Goal: Information Seeking & Learning: Learn about a topic

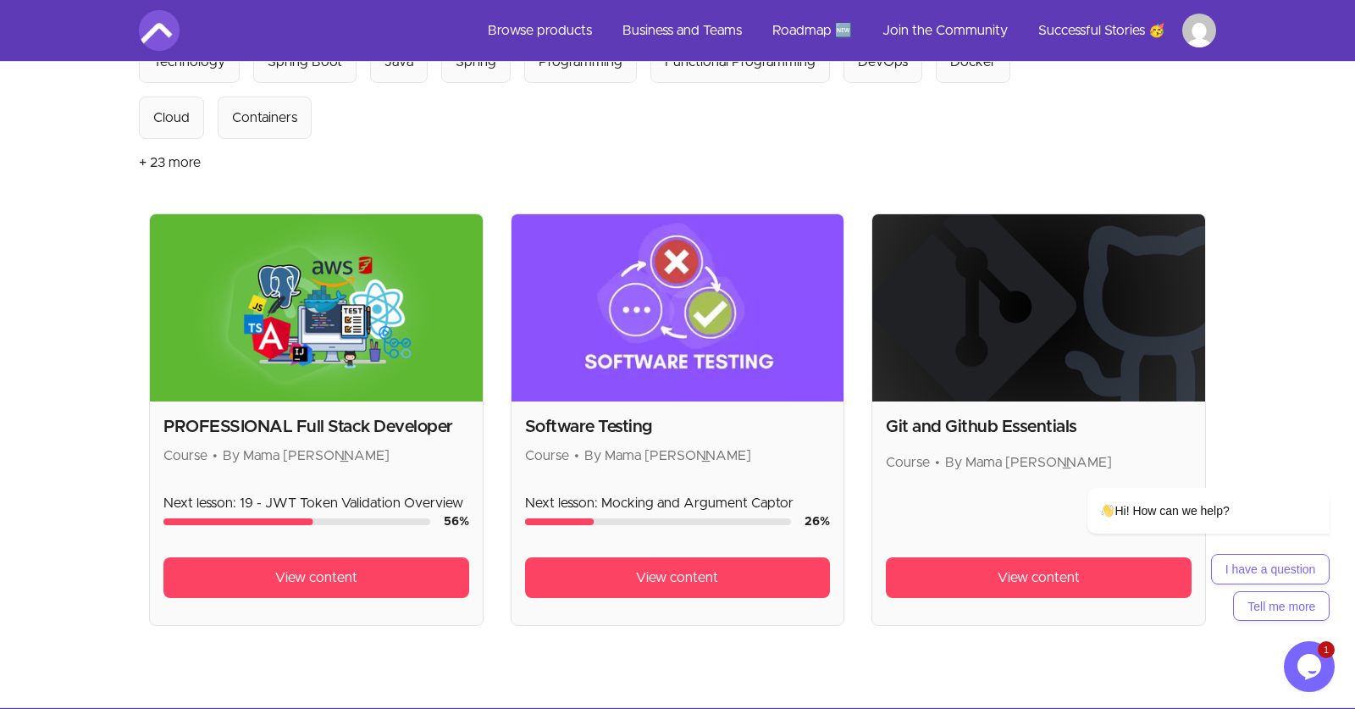
scroll to position [216, 0]
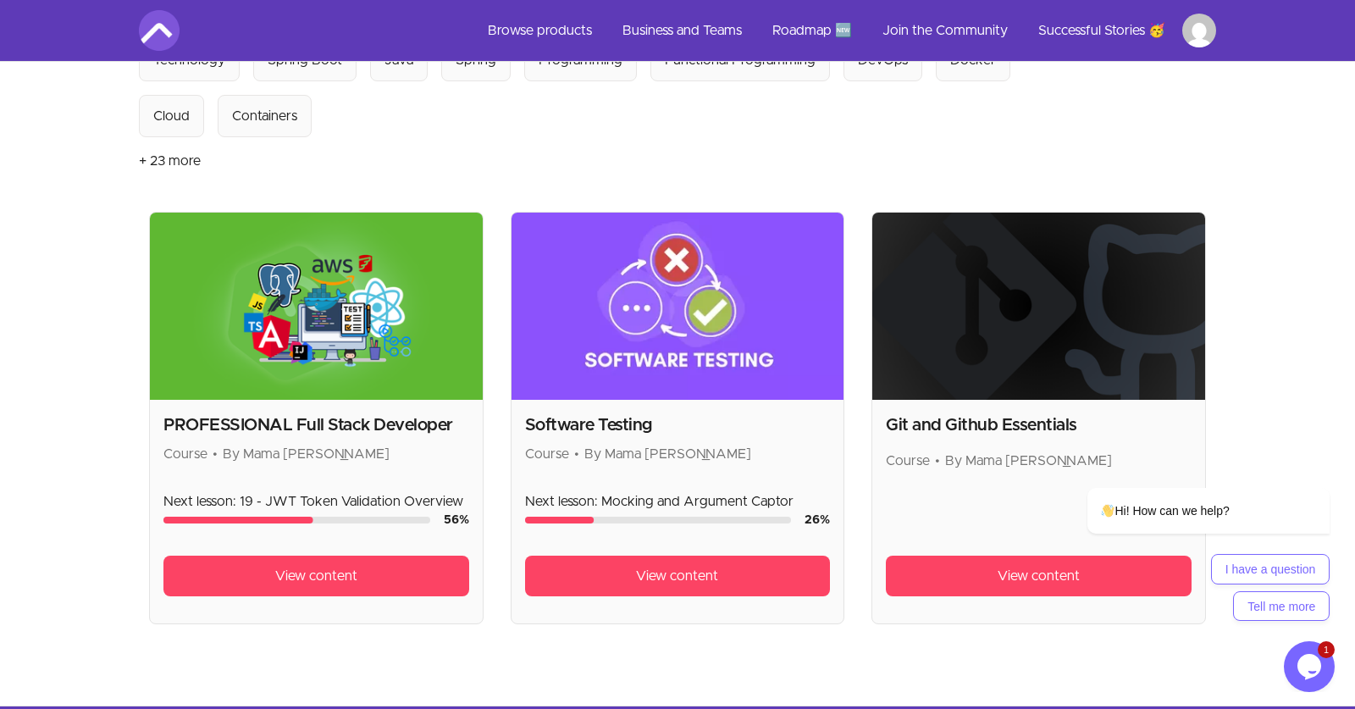
click at [299, 283] on img at bounding box center [316, 306] width 333 height 187
click at [260, 372] on img at bounding box center [316, 306] width 333 height 187
click at [295, 572] on span "View content" at bounding box center [316, 576] width 82 height 20
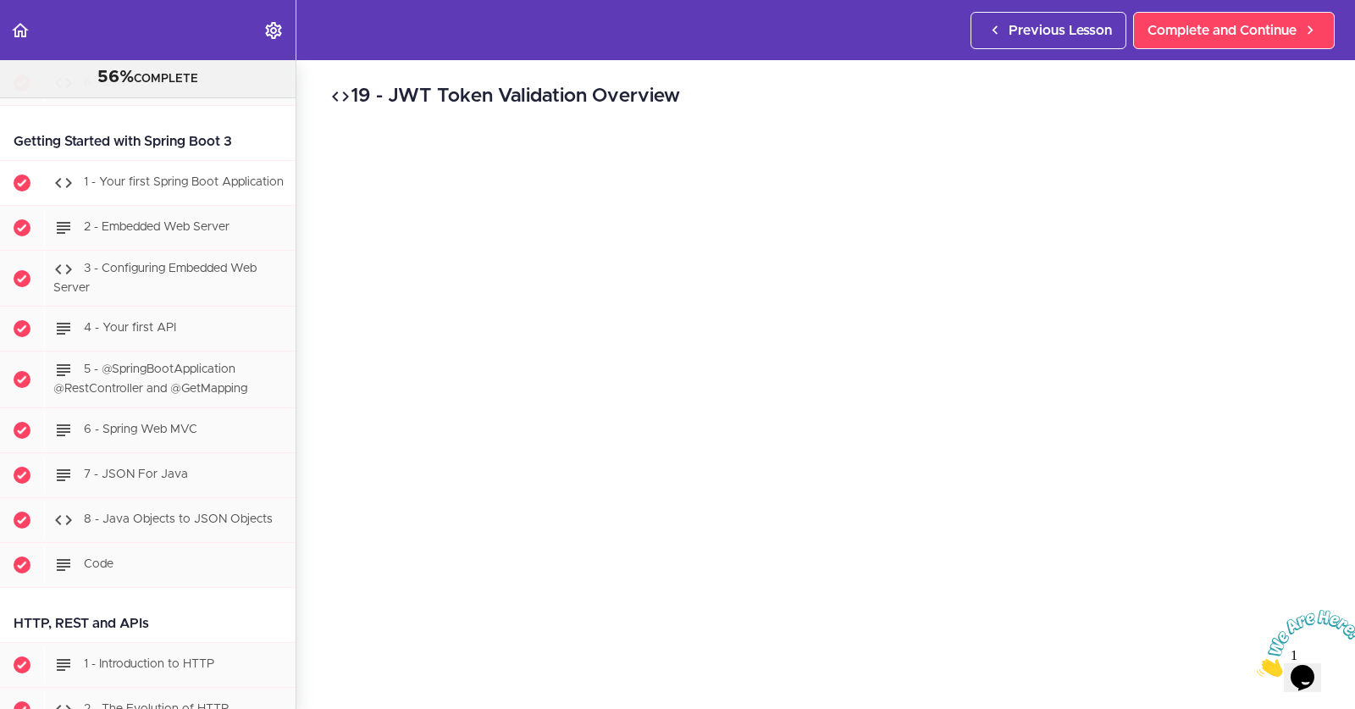
scroll to position [1228, 0]
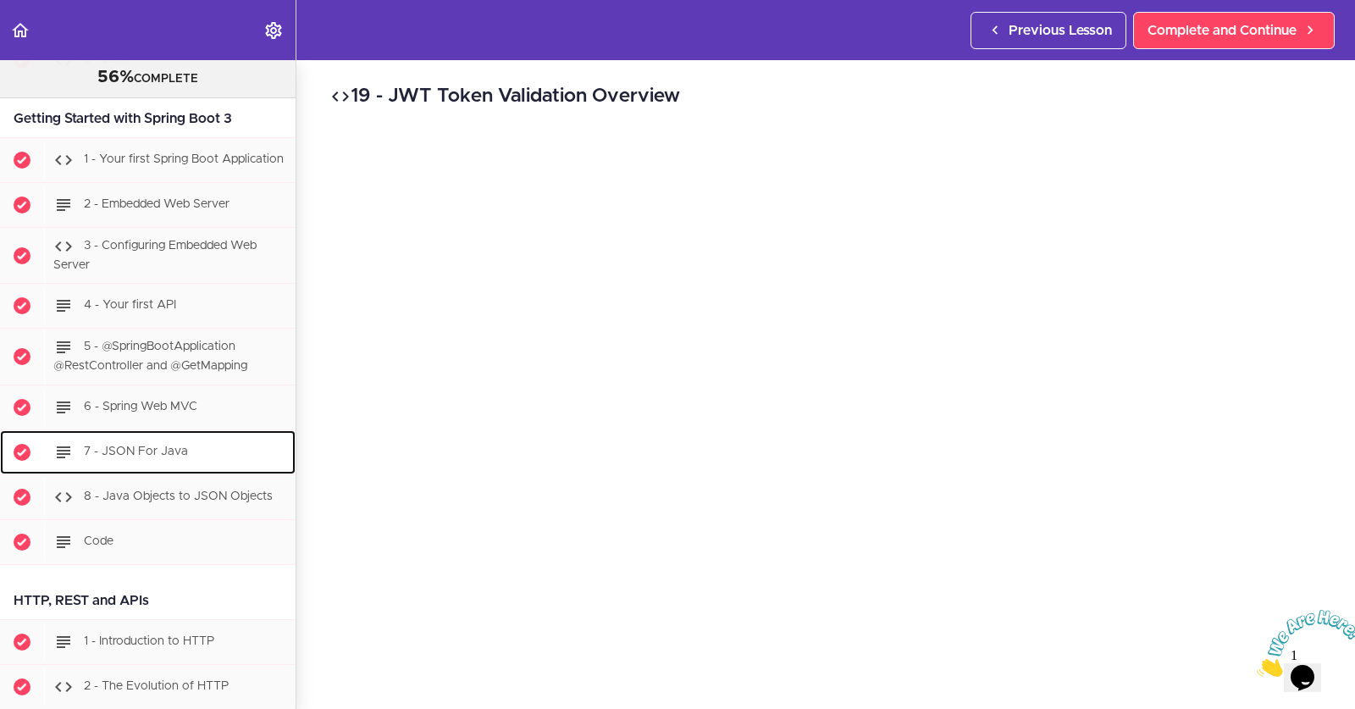
click at [161, 455] on span "7 - JSON For Java" at bounding box center [136, 451] width 104 height 12
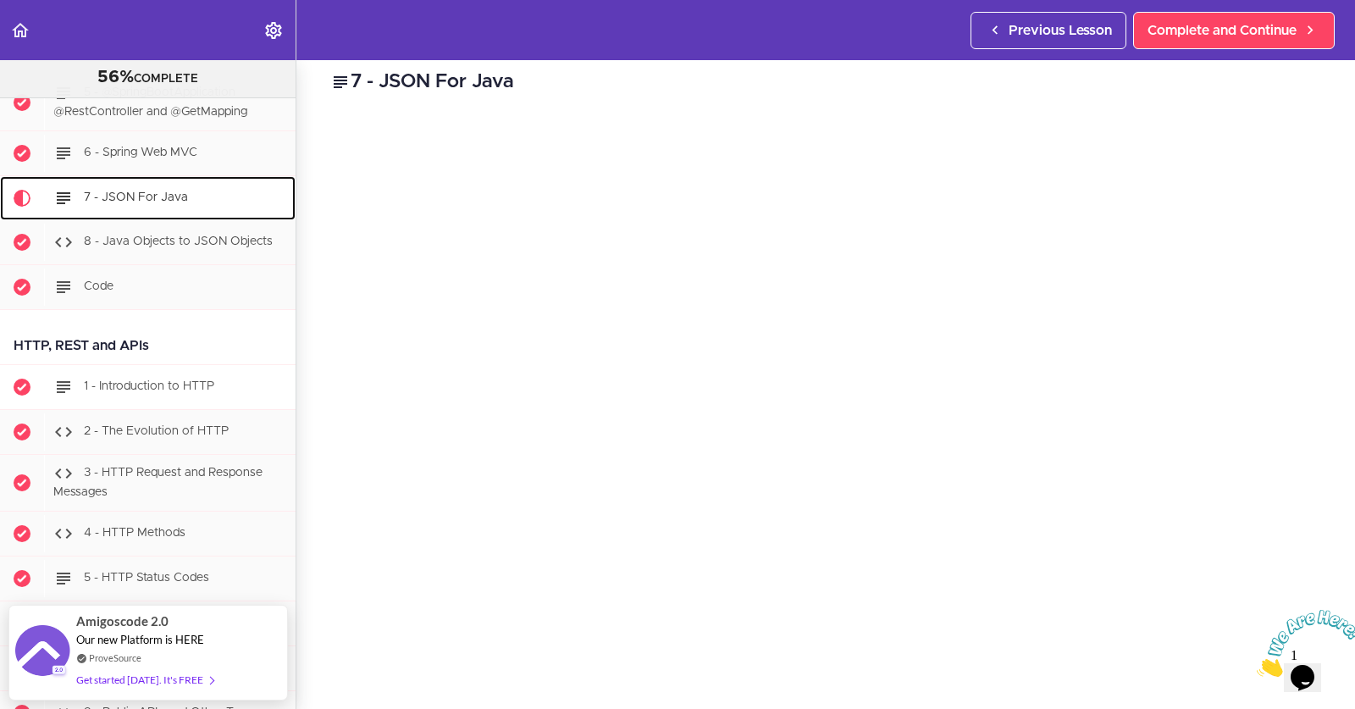
scroll to position [1480, 0]
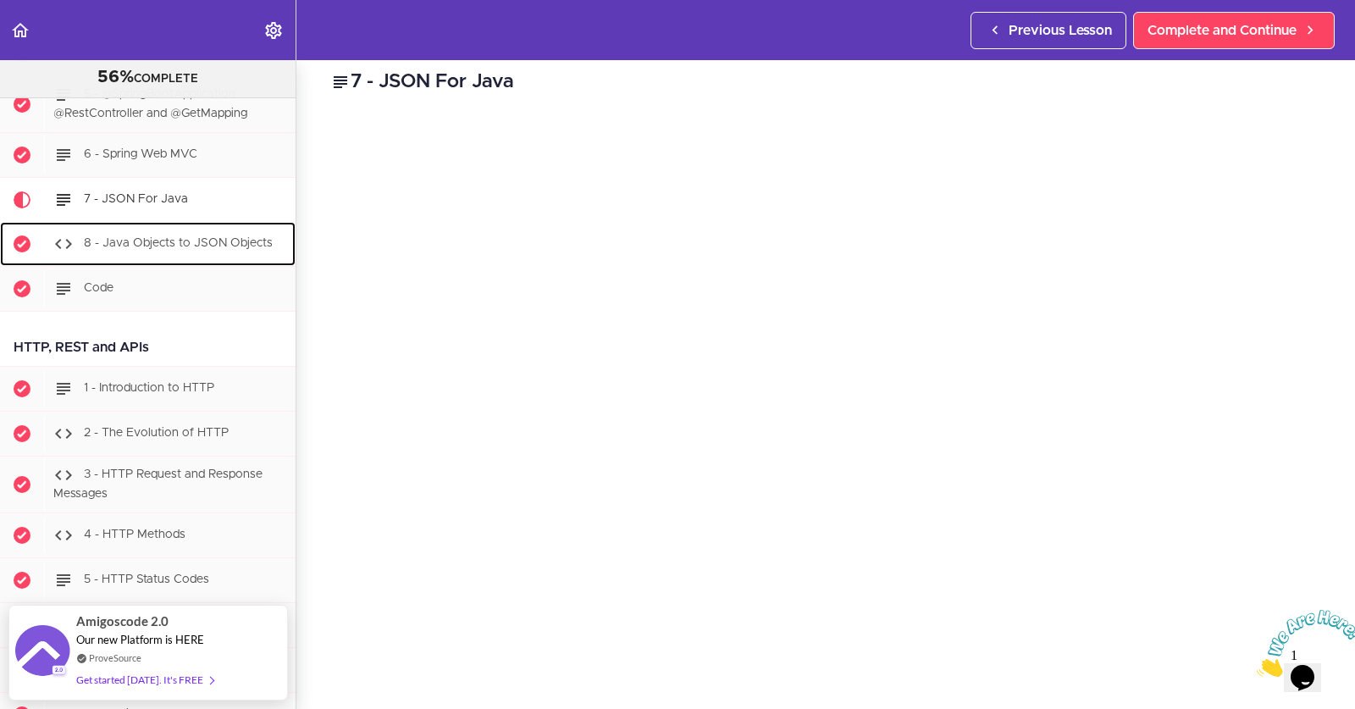
click at [182, 229] on div "8 - Java Objects to JSON Objects" at bounding box center [169, 243] width 251 height 37
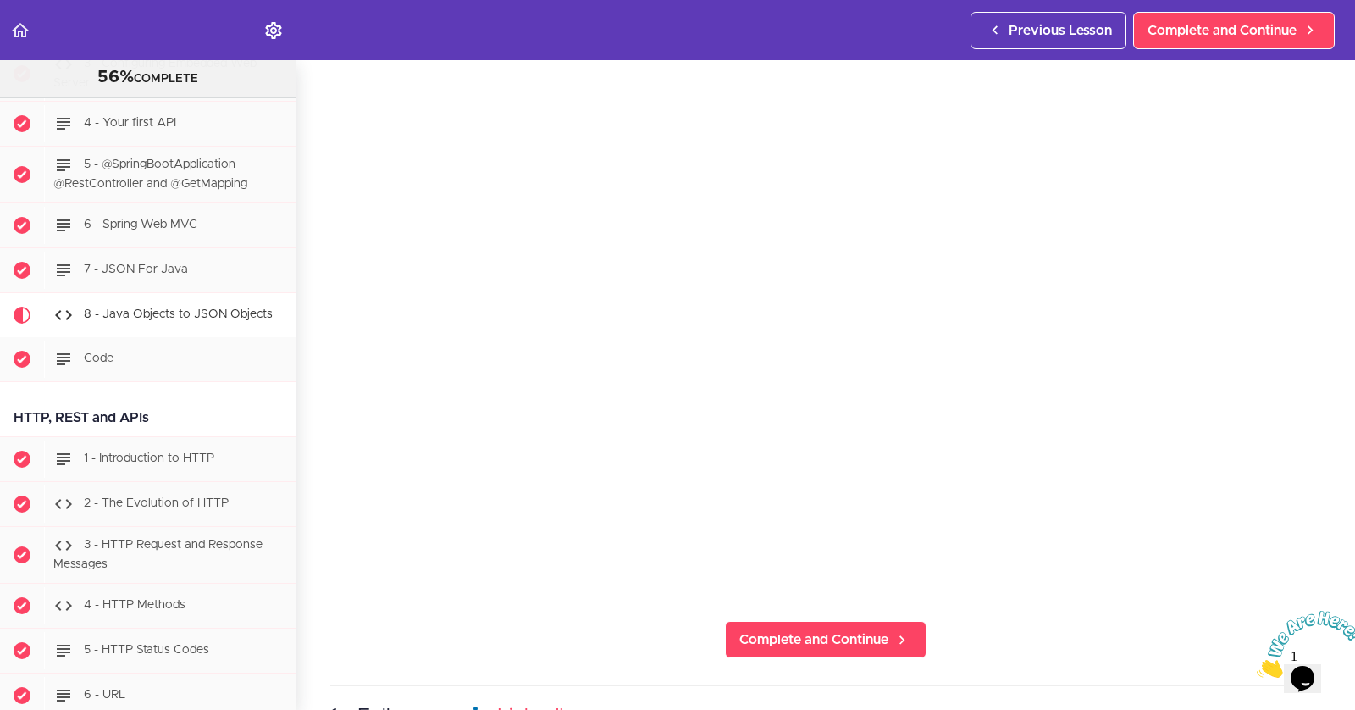
scroll to position [1391, 0]
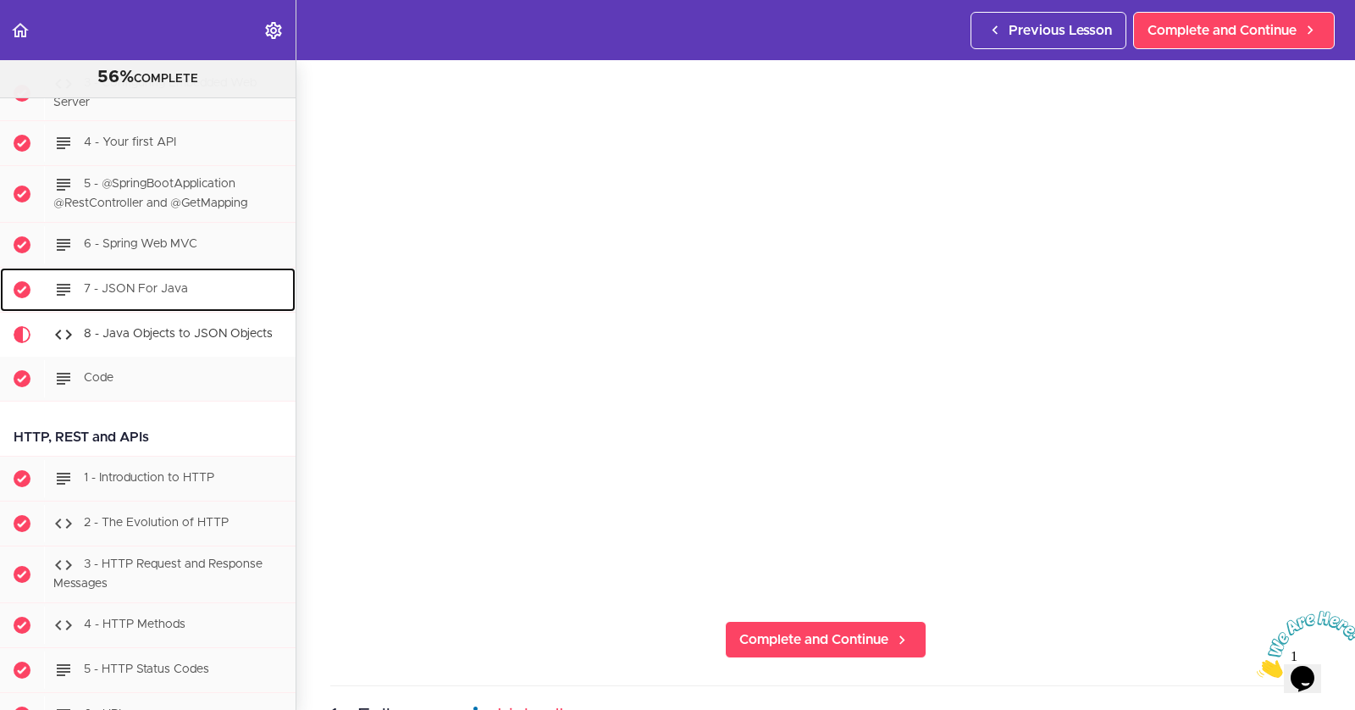
click at [183, 271] on div "7 - JSON For Java" at bounding box center [169, 289] width 251 height 37
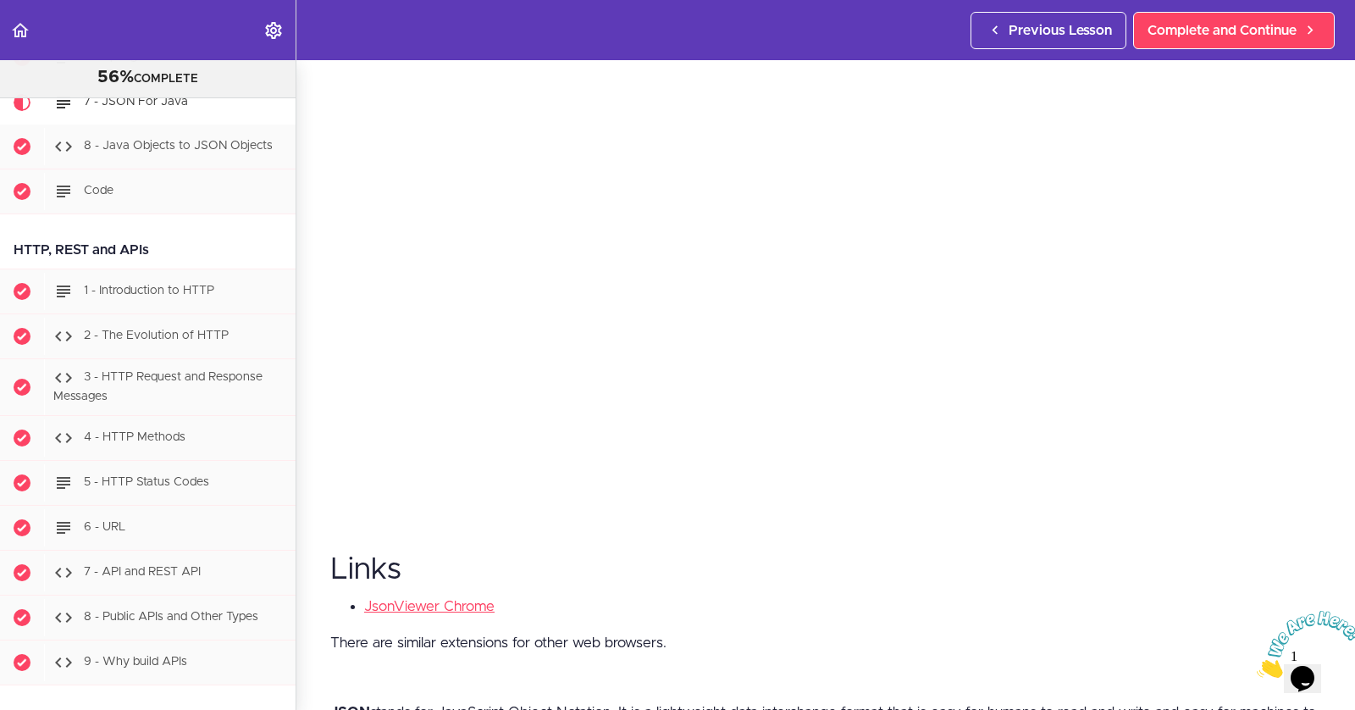
scroll to position [1596, 0]
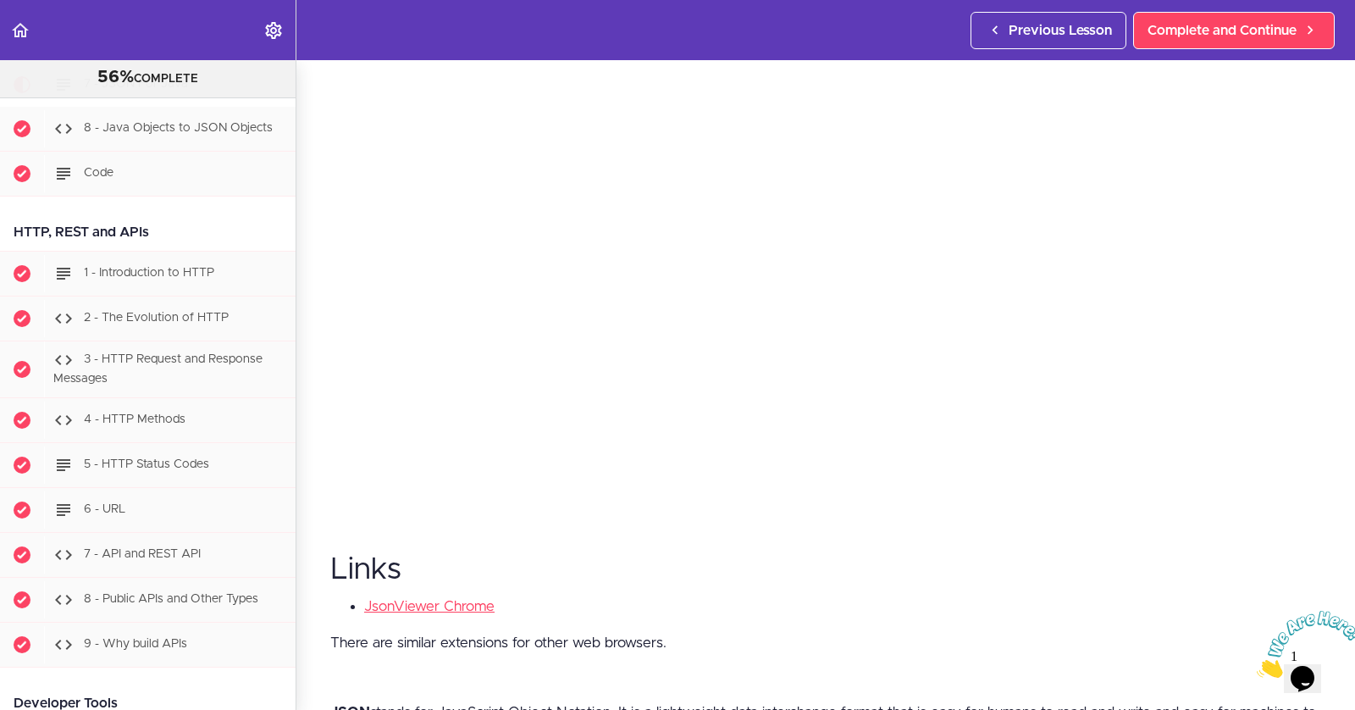
click at [230, 97] on div "56% COMPLETE" at bounding box center [148, 68] width 296 height 59
click at [156, 155] on div "Code" at bounding box center [169, 173] width 251 height 37
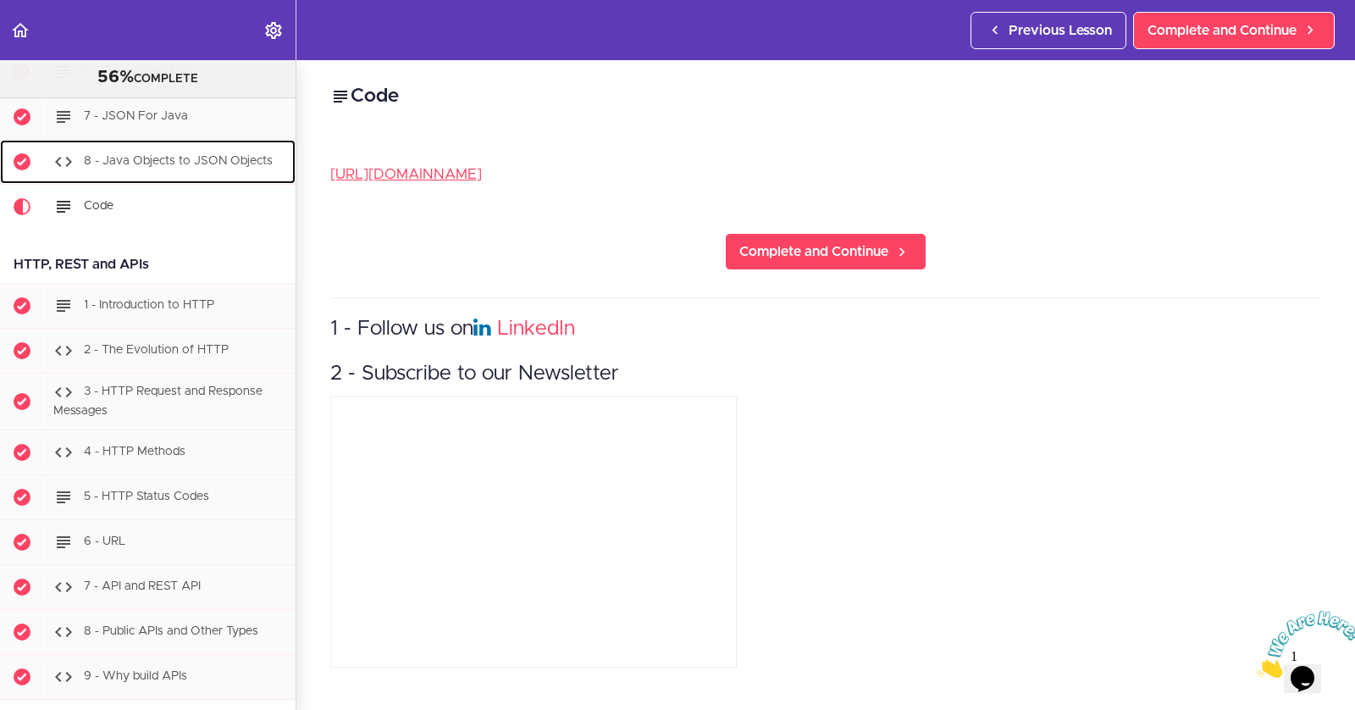
scroll to position [1564, 0]
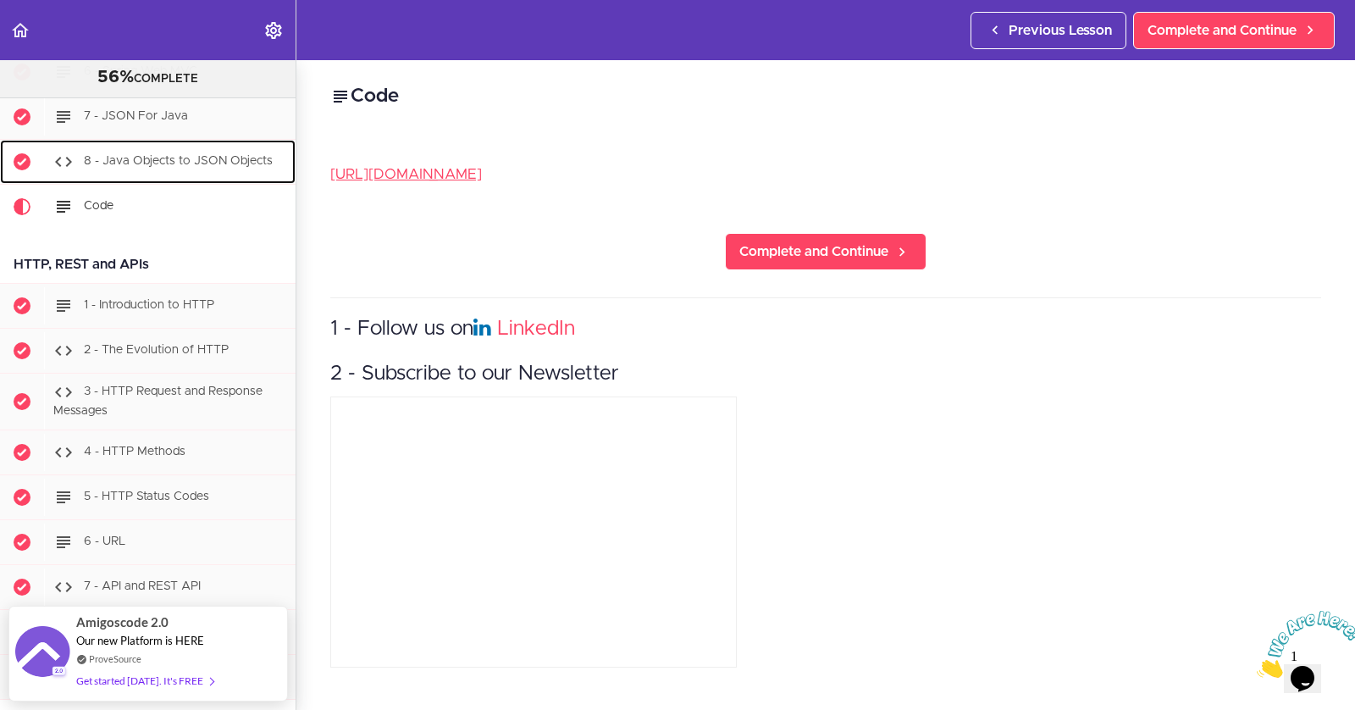
click at [162, 155] on span "8 - Java Objects to JSON Objects" at bounding box center [178, 161] width 189 height 12
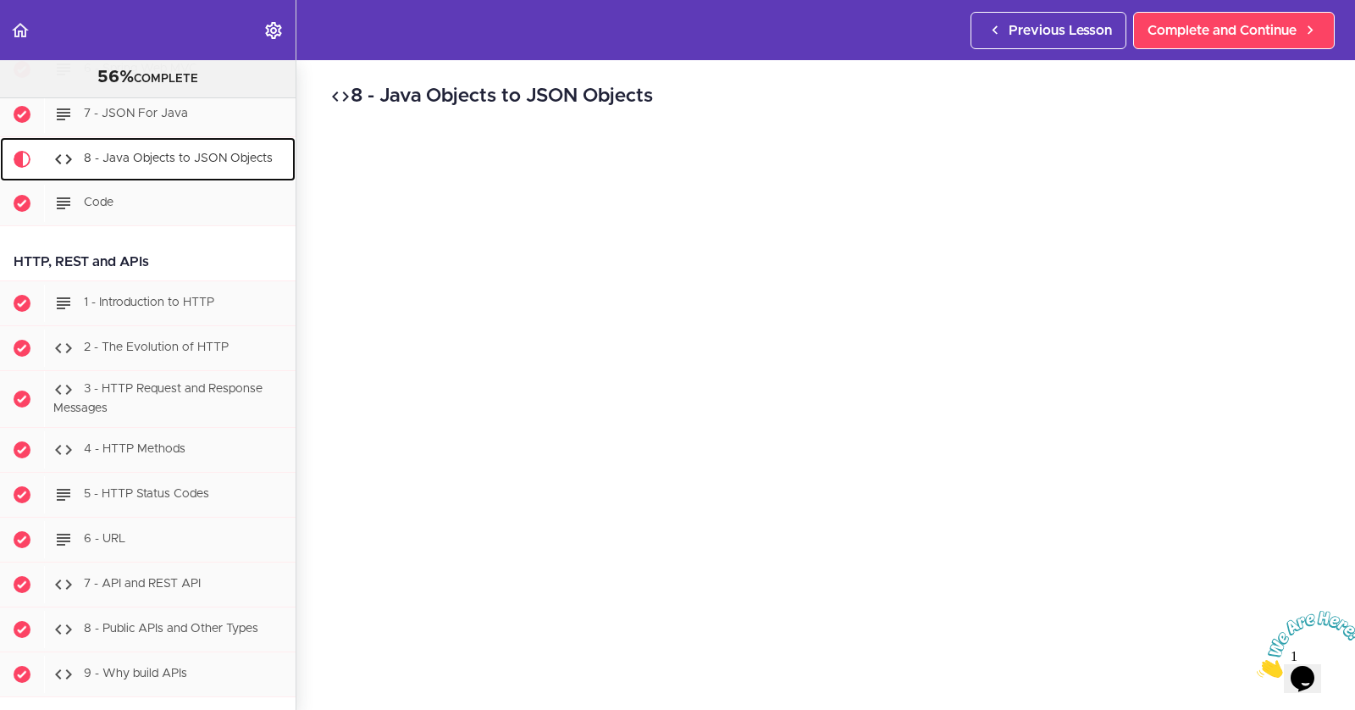
scroll to position [1567, 0]
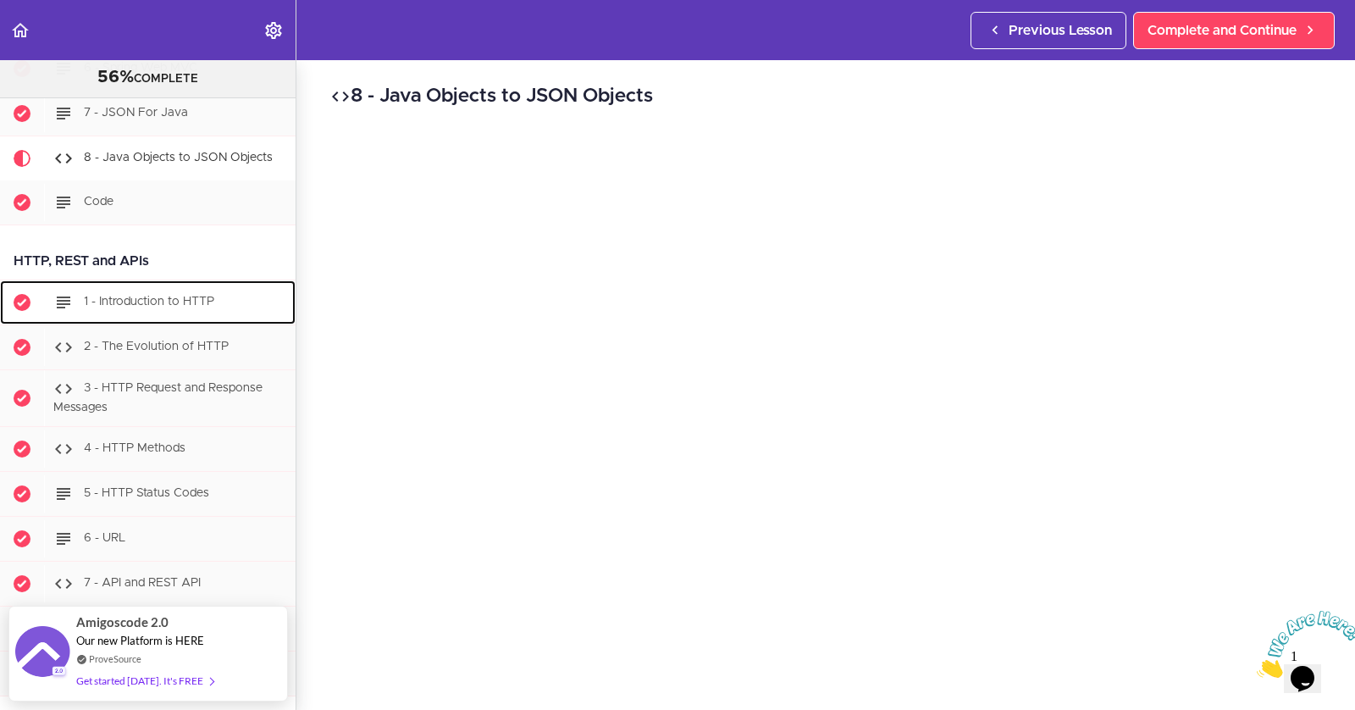
click at [153, 296] on span "1 - Introduction to HTTP" at bounding box center [149, 302] width 130 height 12
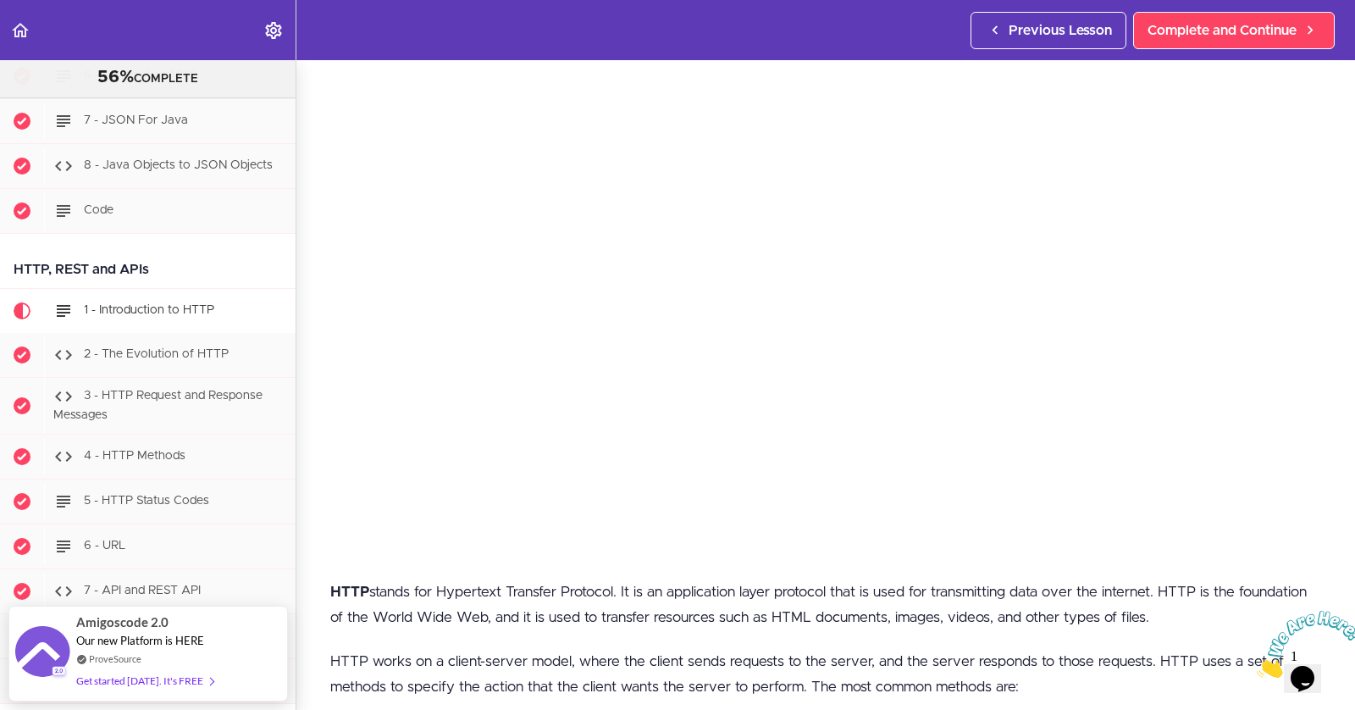
scroll to position [135, 0]
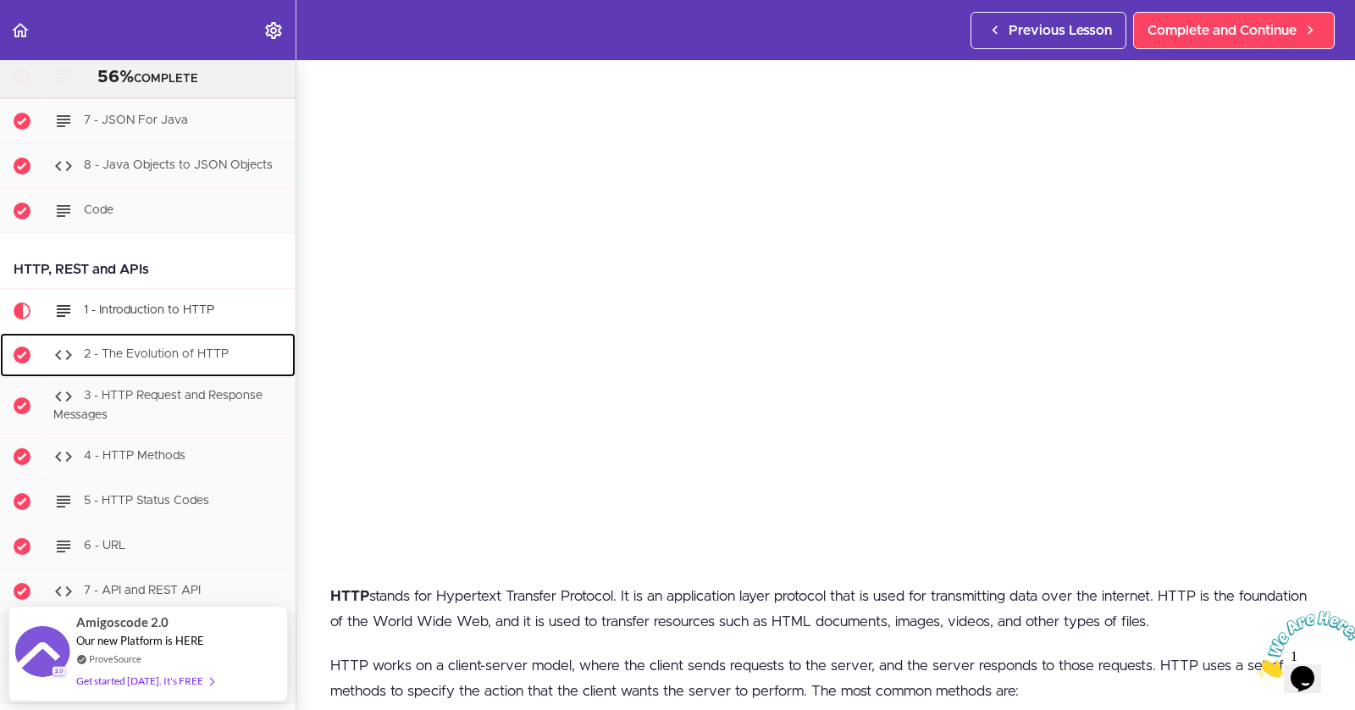
click at [164, 348] on span "2 - The Evolution of HTTP" at bounding box center [156, 354] width 145 height 12
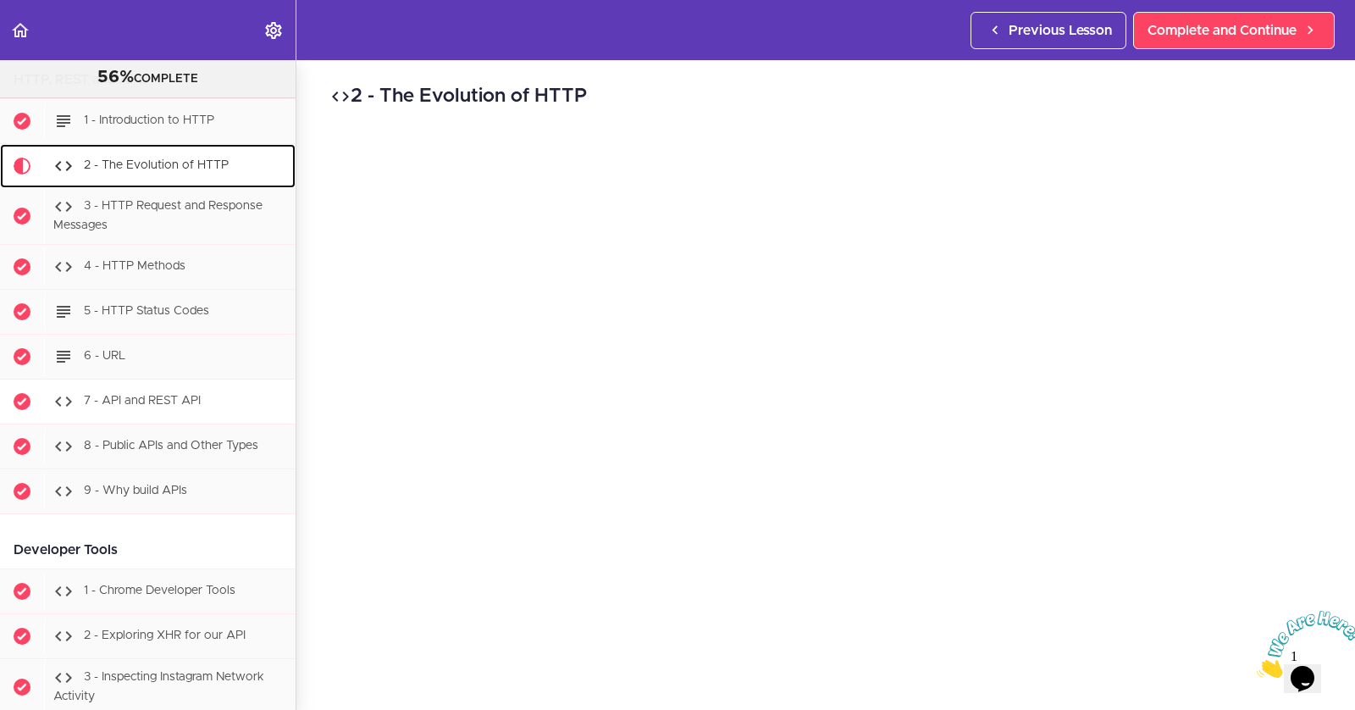
scroll to position [1755, 0]
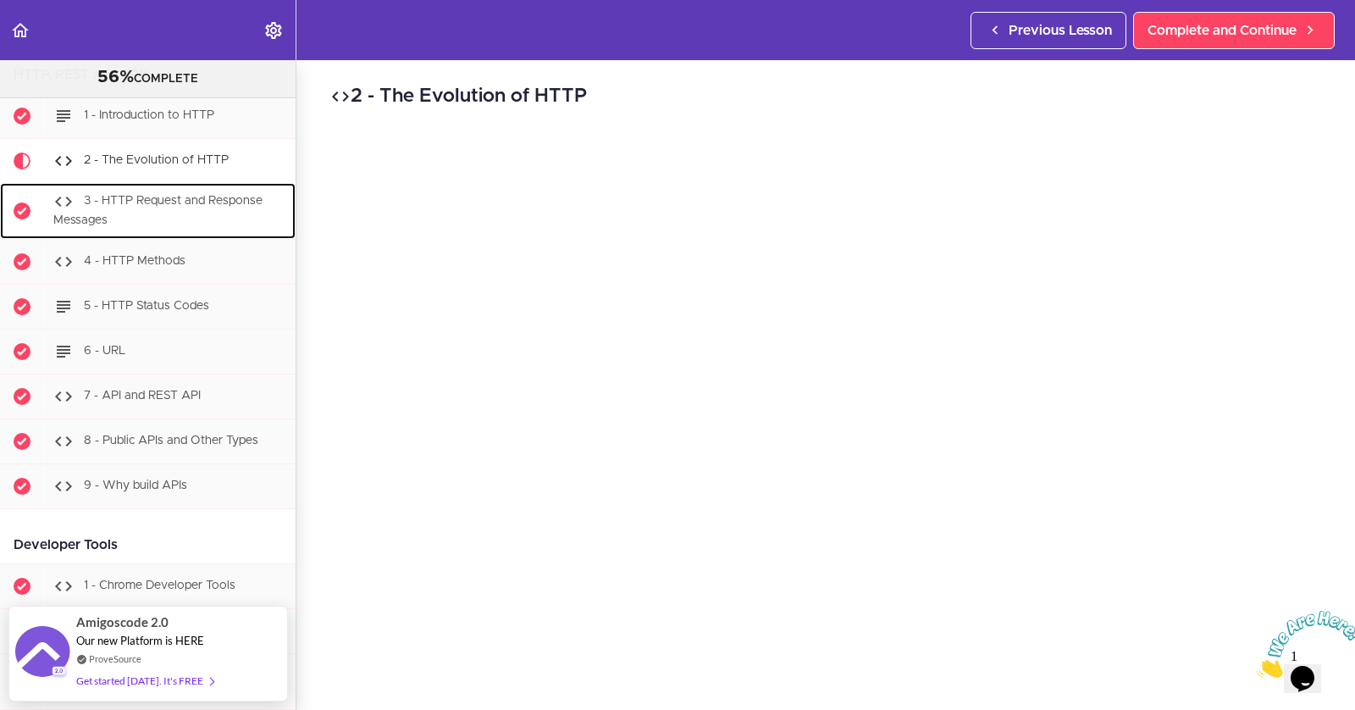
click at [154, 203] on div "3 - HTTP Request and Response Messages" at bounding box center [169, 211] width 251 height 56
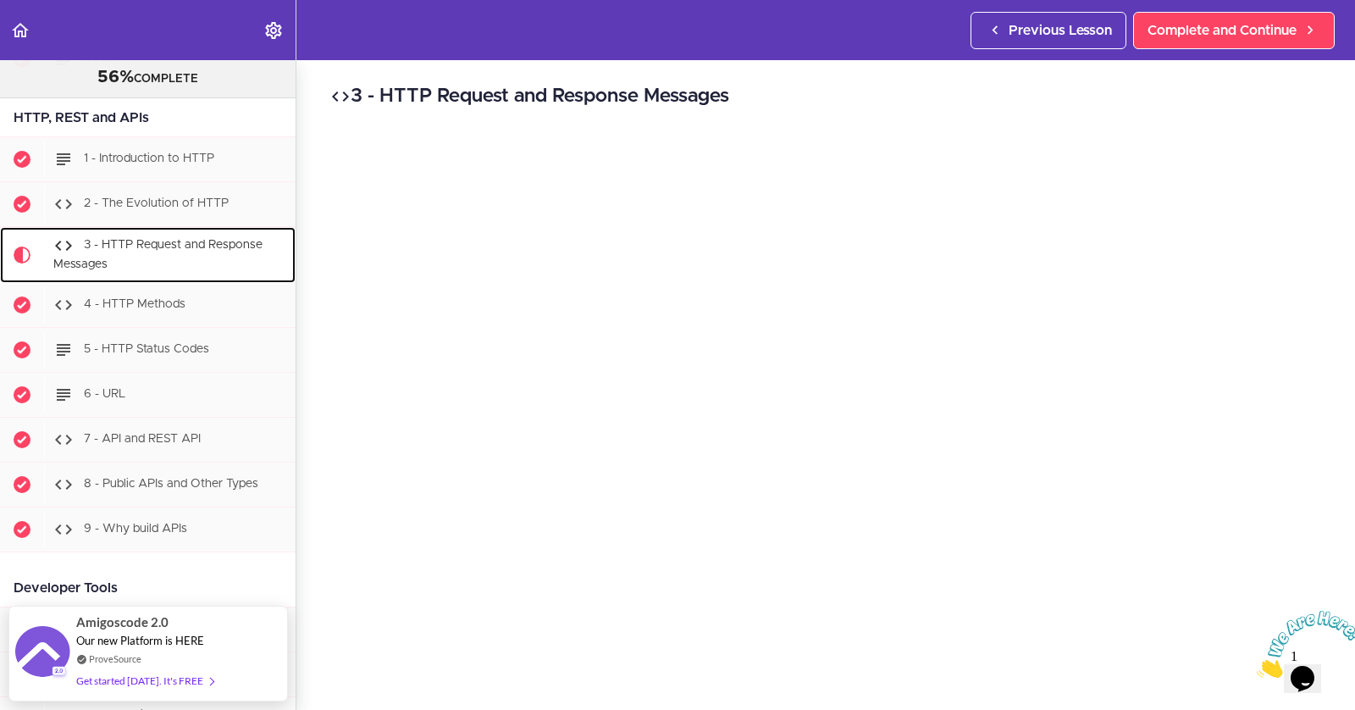
scroll to position [1703, 0]
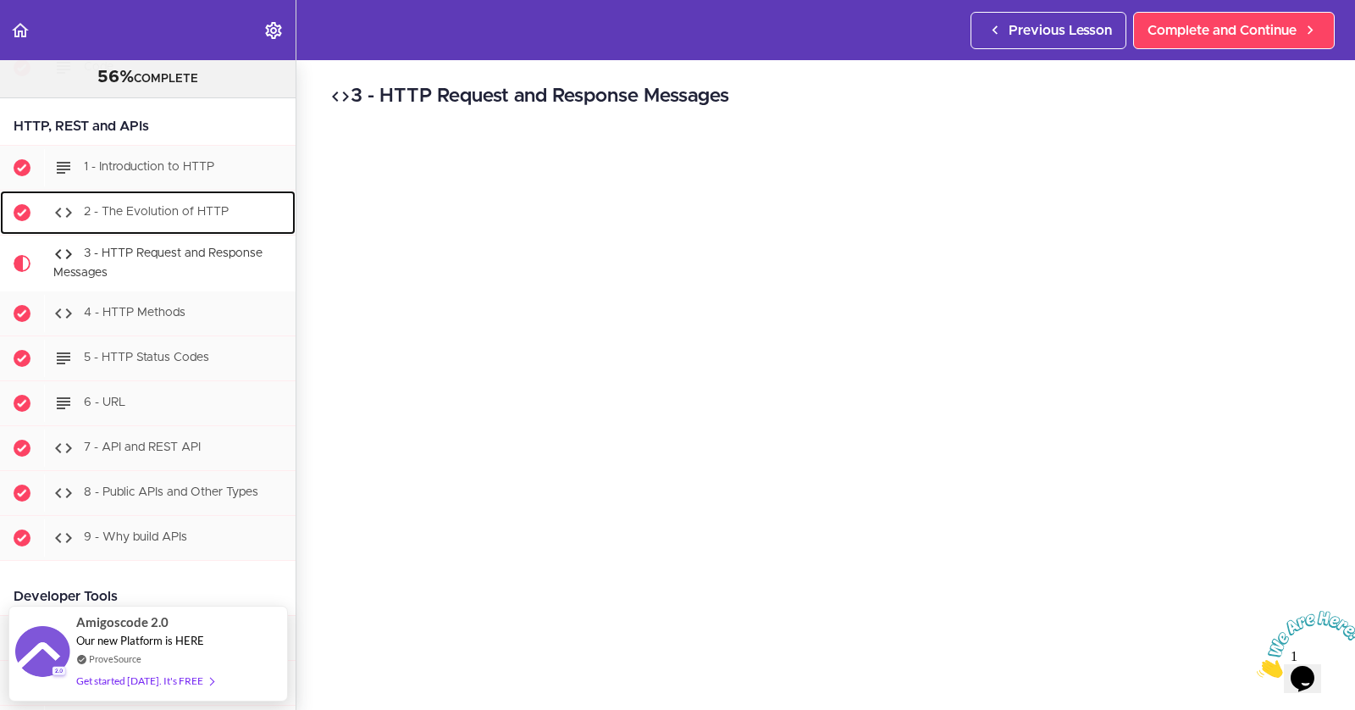
click at [177, 209] on div "2 - The Evolution of HTTP" at bounding box center [169, 212] width 251 height 37
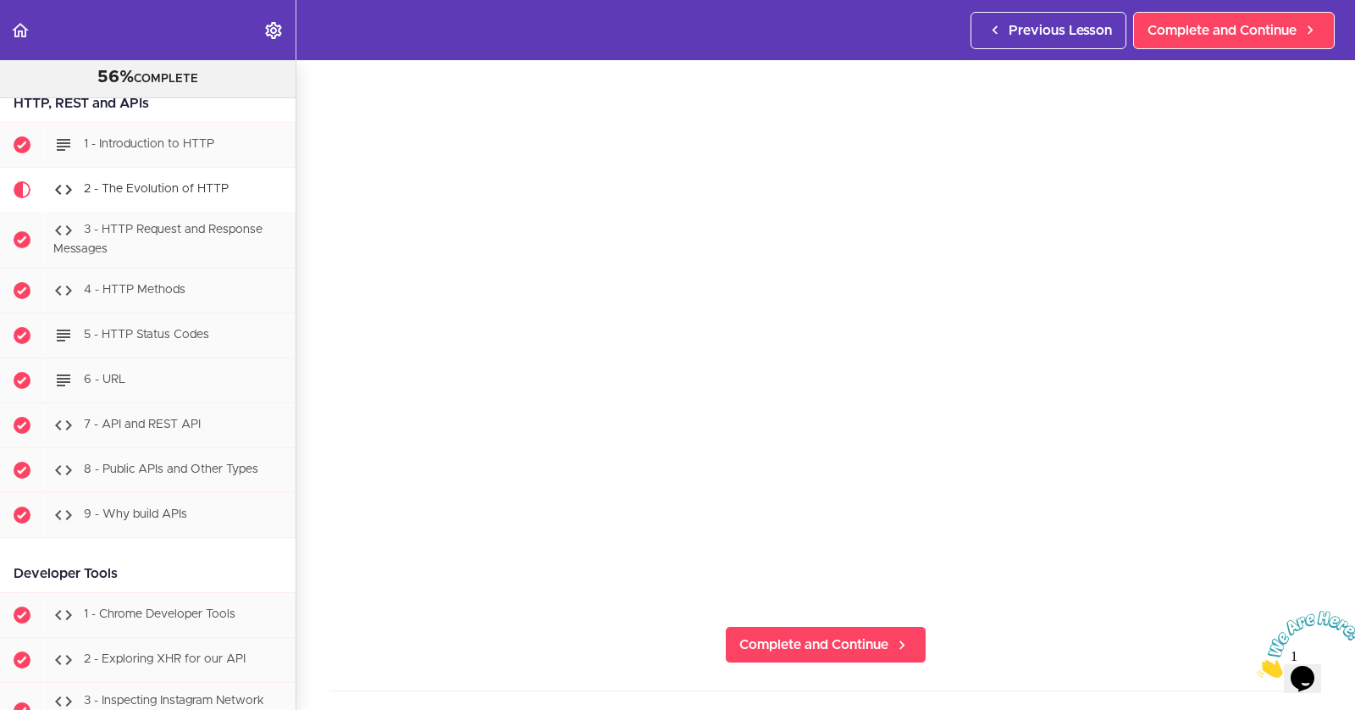
scroll to position [1706, 0]
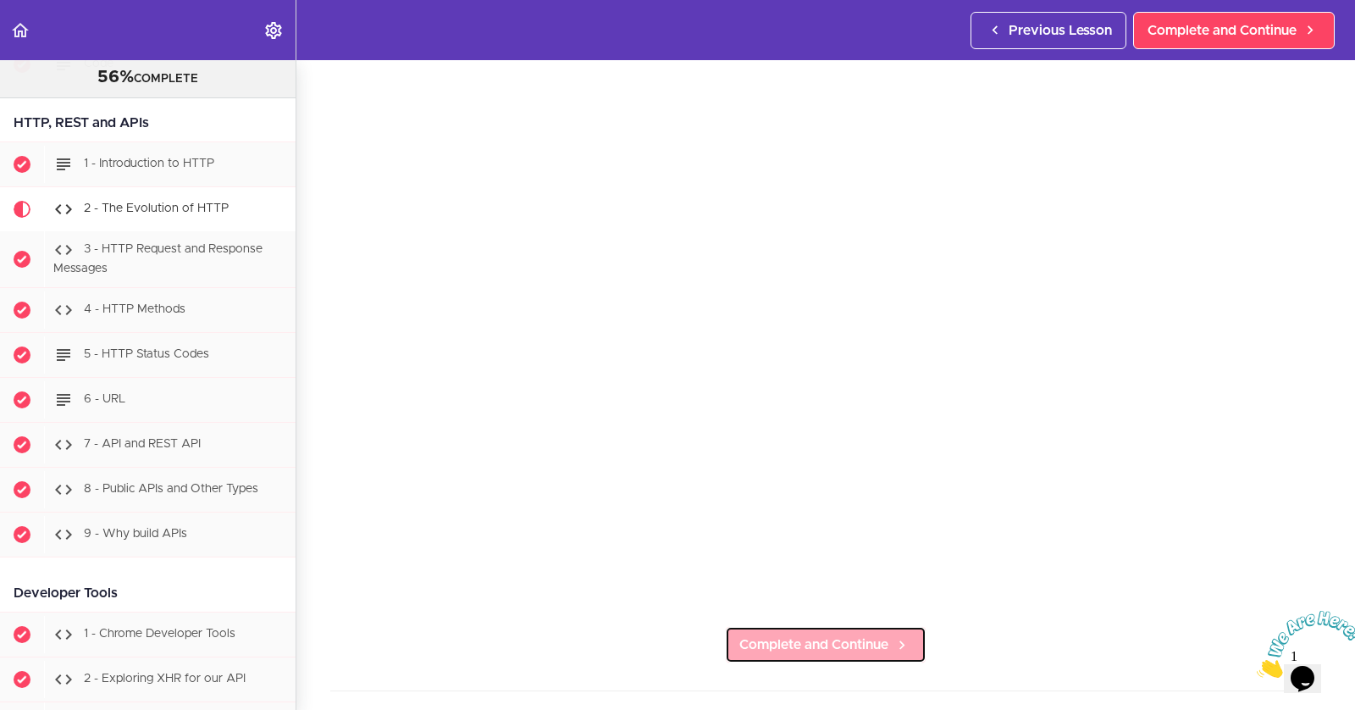
click at [801, 644] on span "Complete and Continue" at bounding box center [813, 644] width 149 height 20
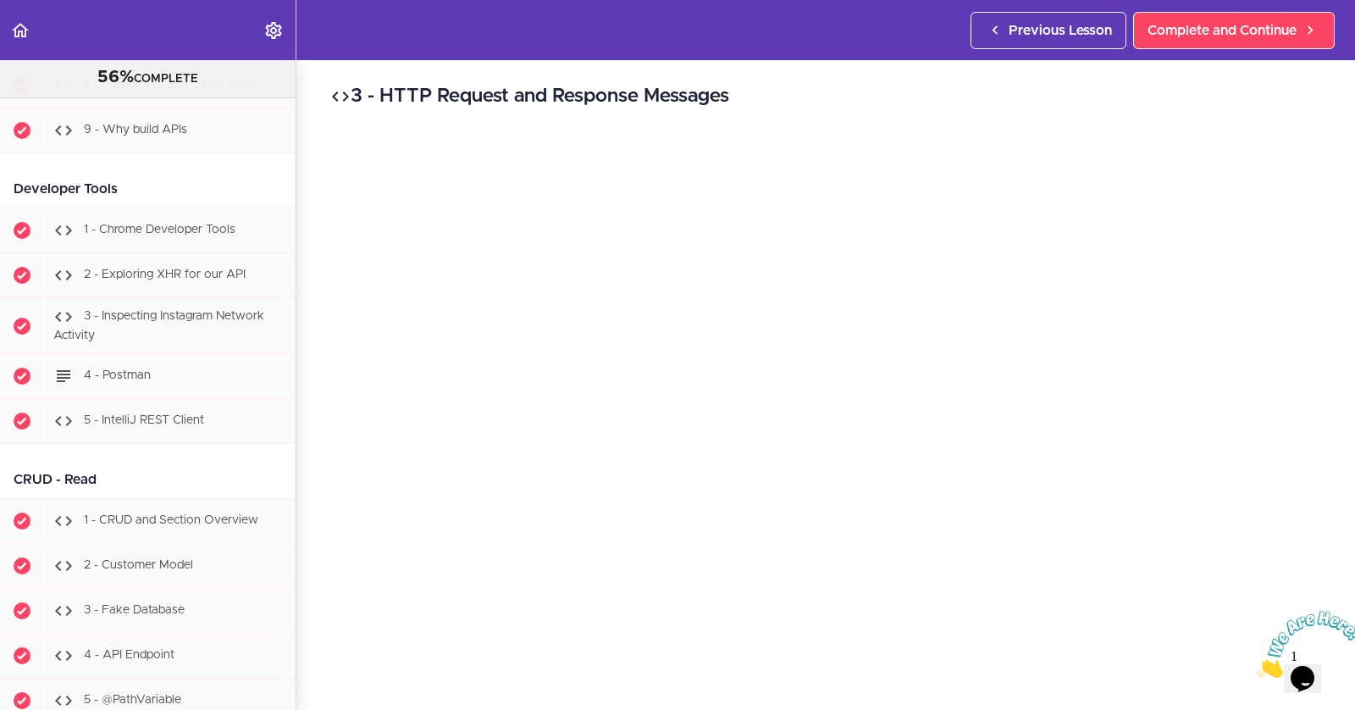
scroll to position [107, 0]
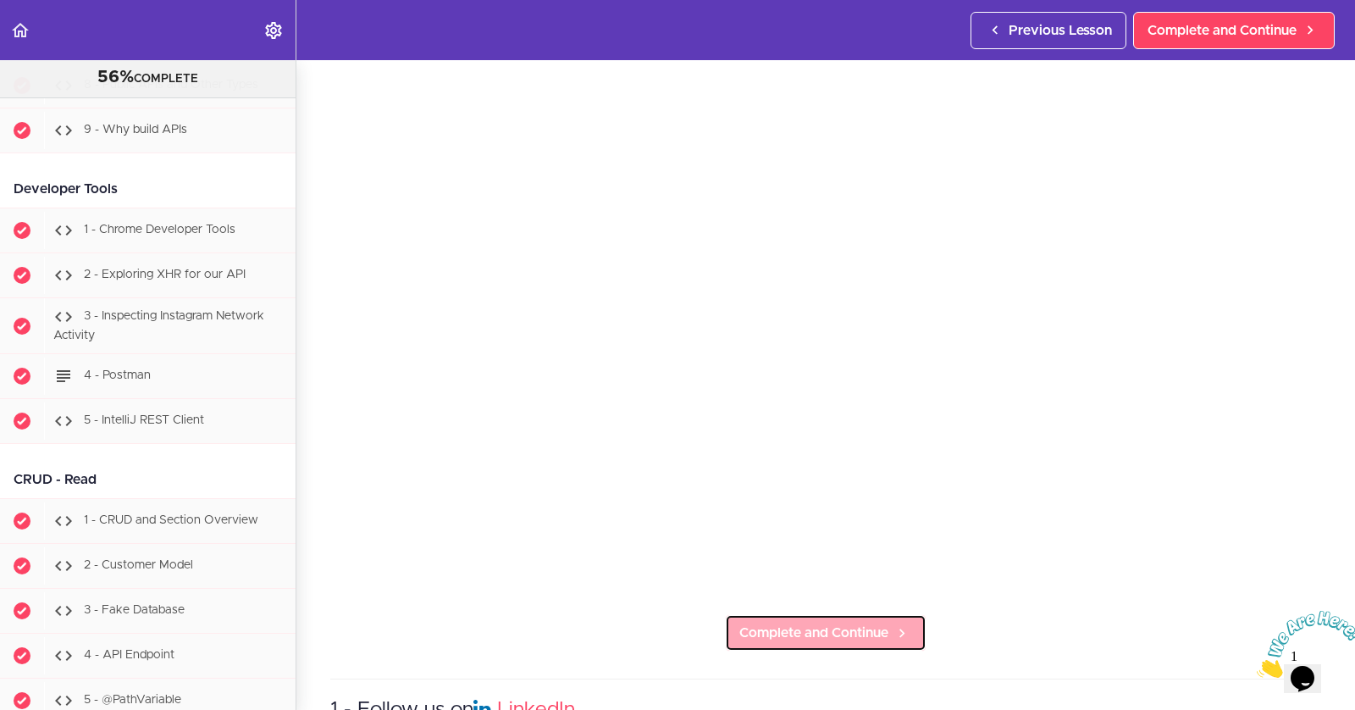
click at [817, 628] on span "Complete and Continue" at bounding box center [813, 632] width 149 height 20
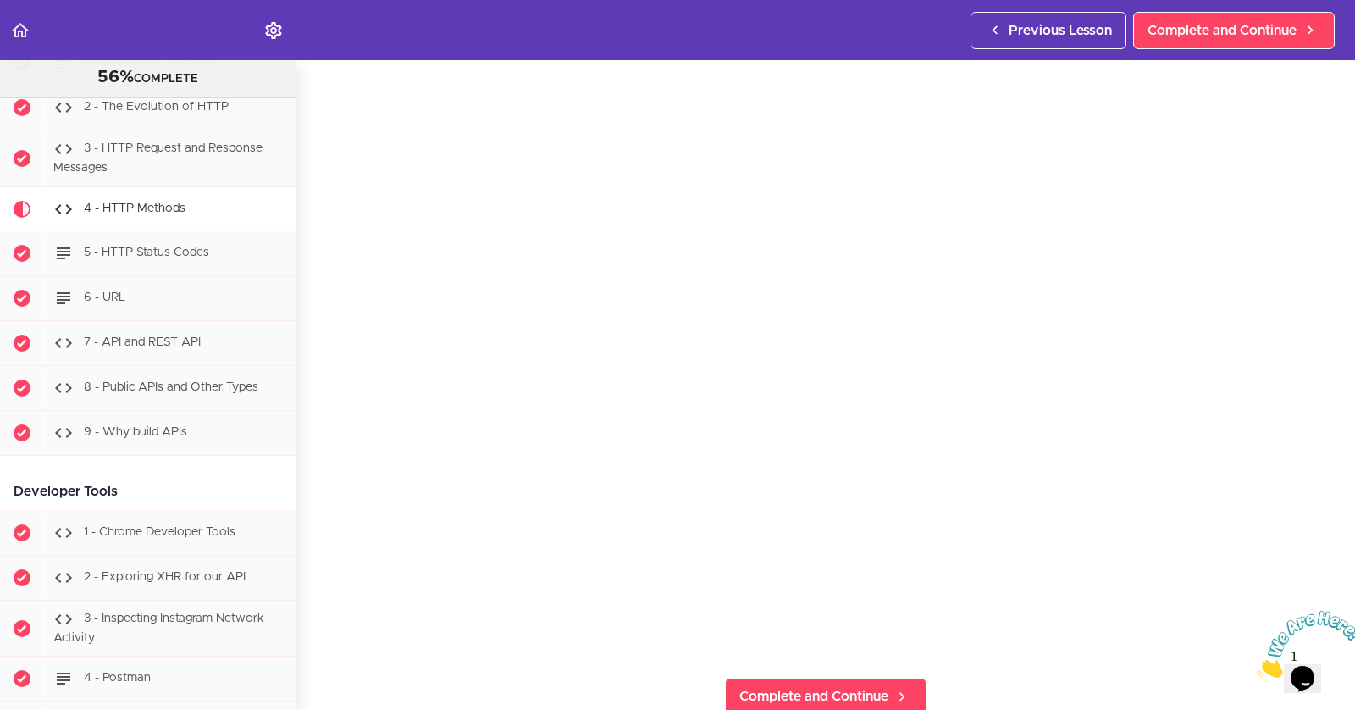
scroll to position [63, 0]
click at [860, 673] on span "Complete and Continue" at bounding box center [813, 676] width 149 height 20
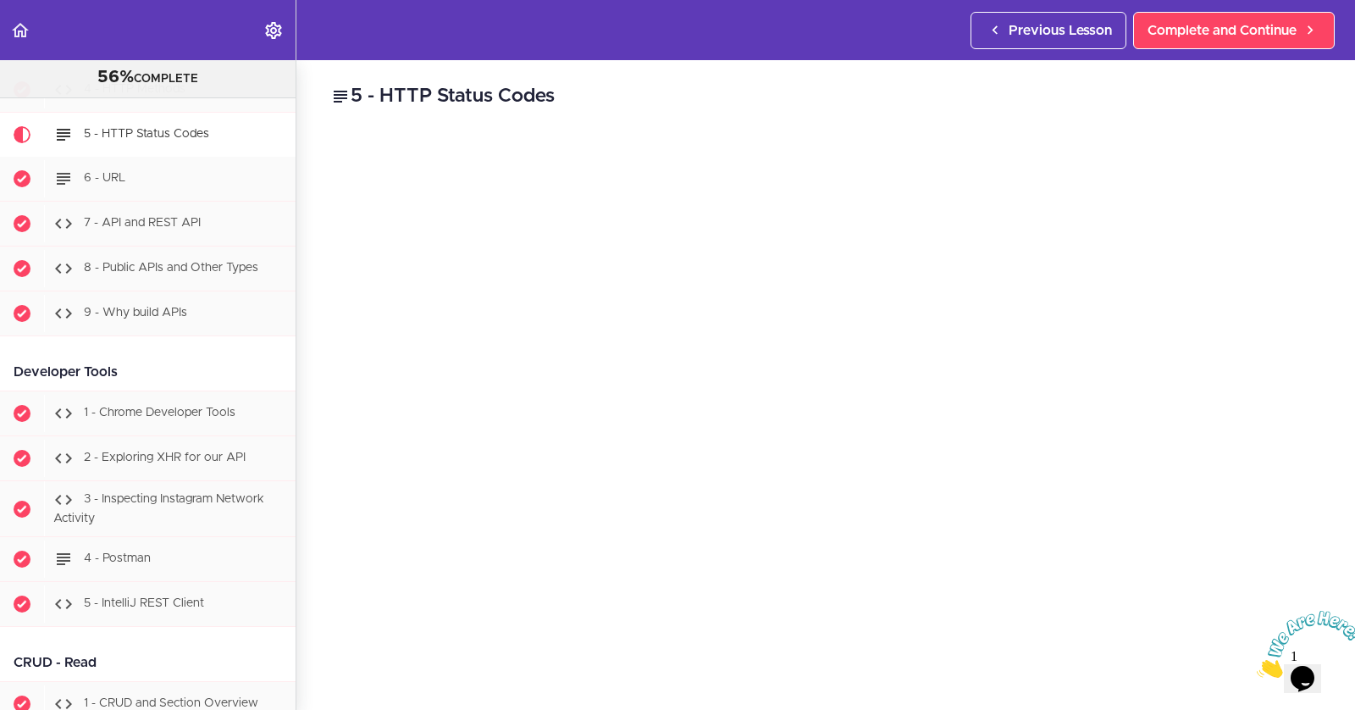
scroll to position [59, 0]
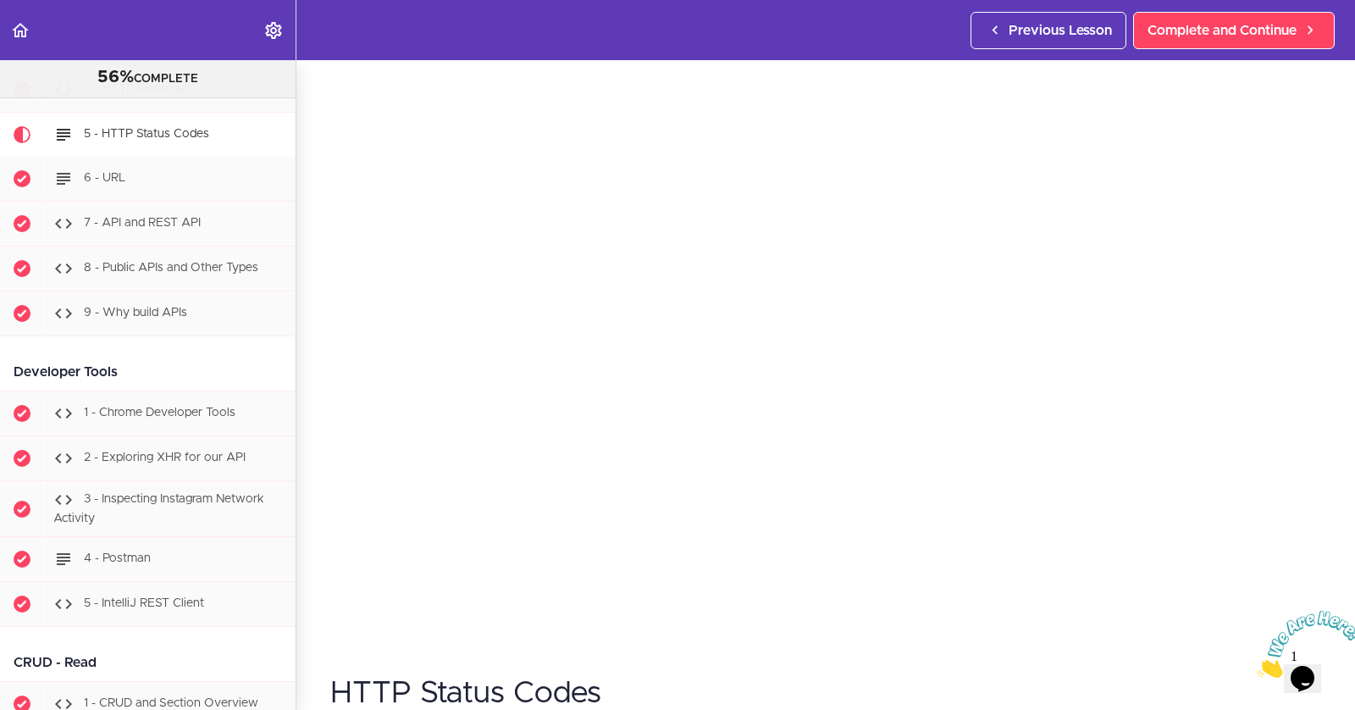
click at [1257, 666] on icon "Close" at bounding box center [1257, 673] width 0 height 14
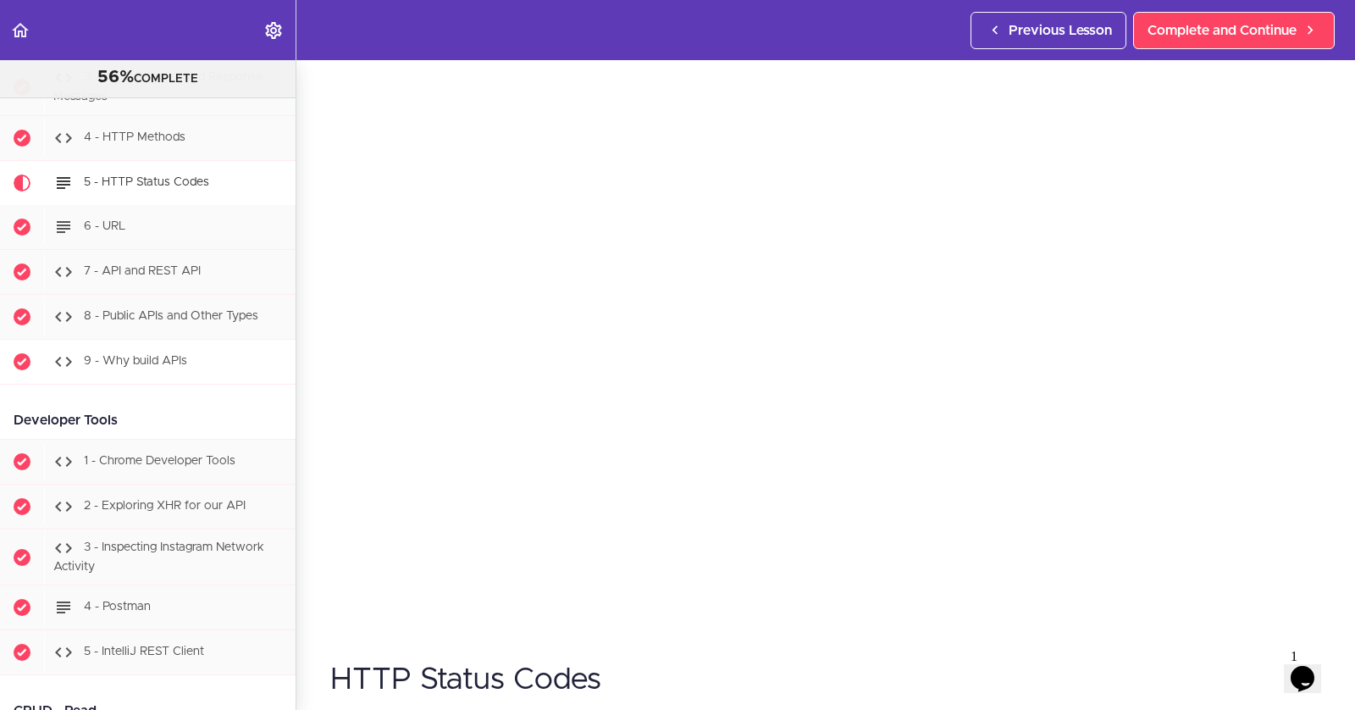
scroll to position [1876, 0]
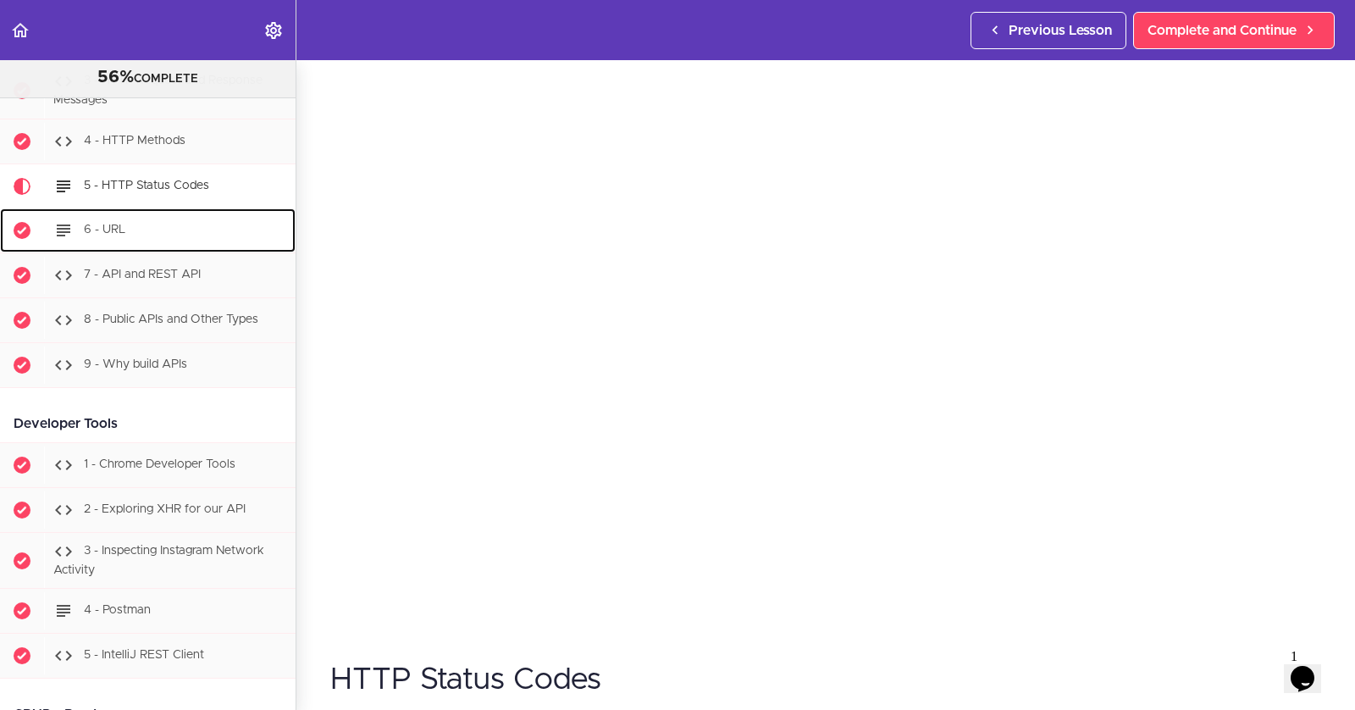
click at [160, 226] on div "6 - URL" at bounding box center [169, 230] width 251 height 37
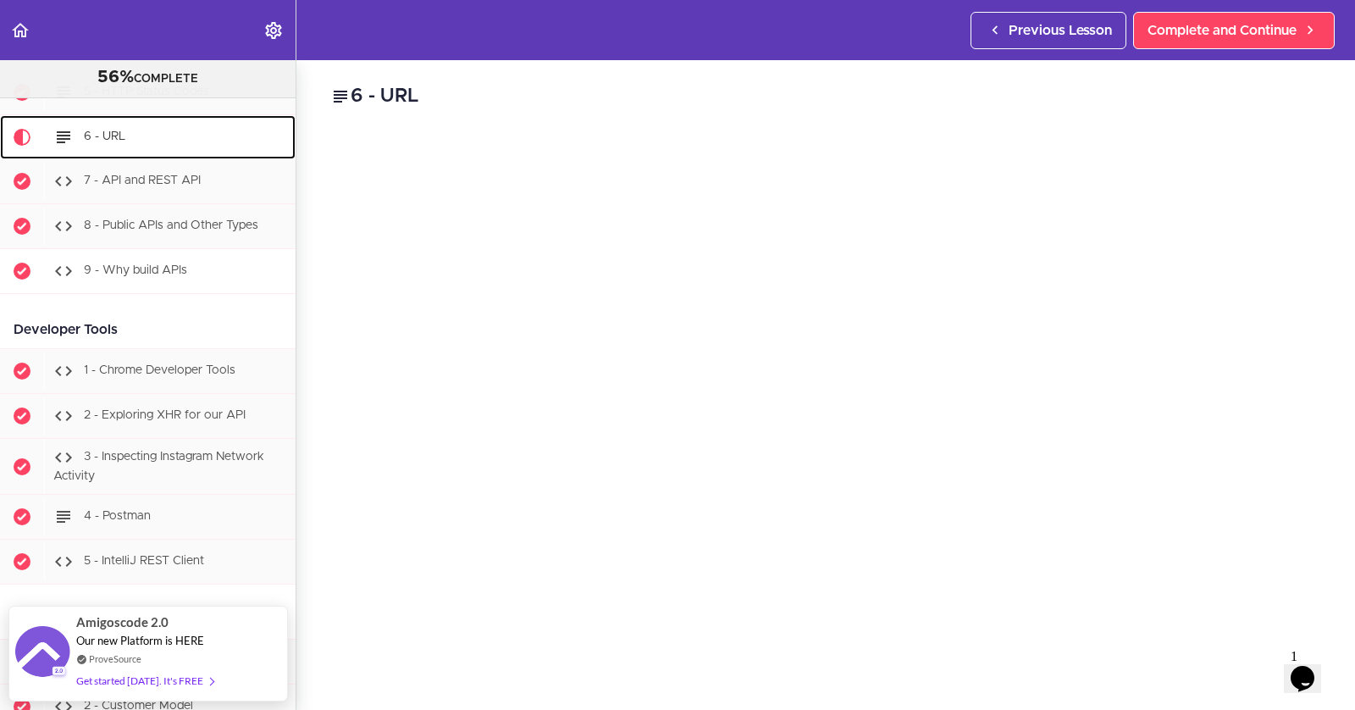
scroll to position [1931, 0]
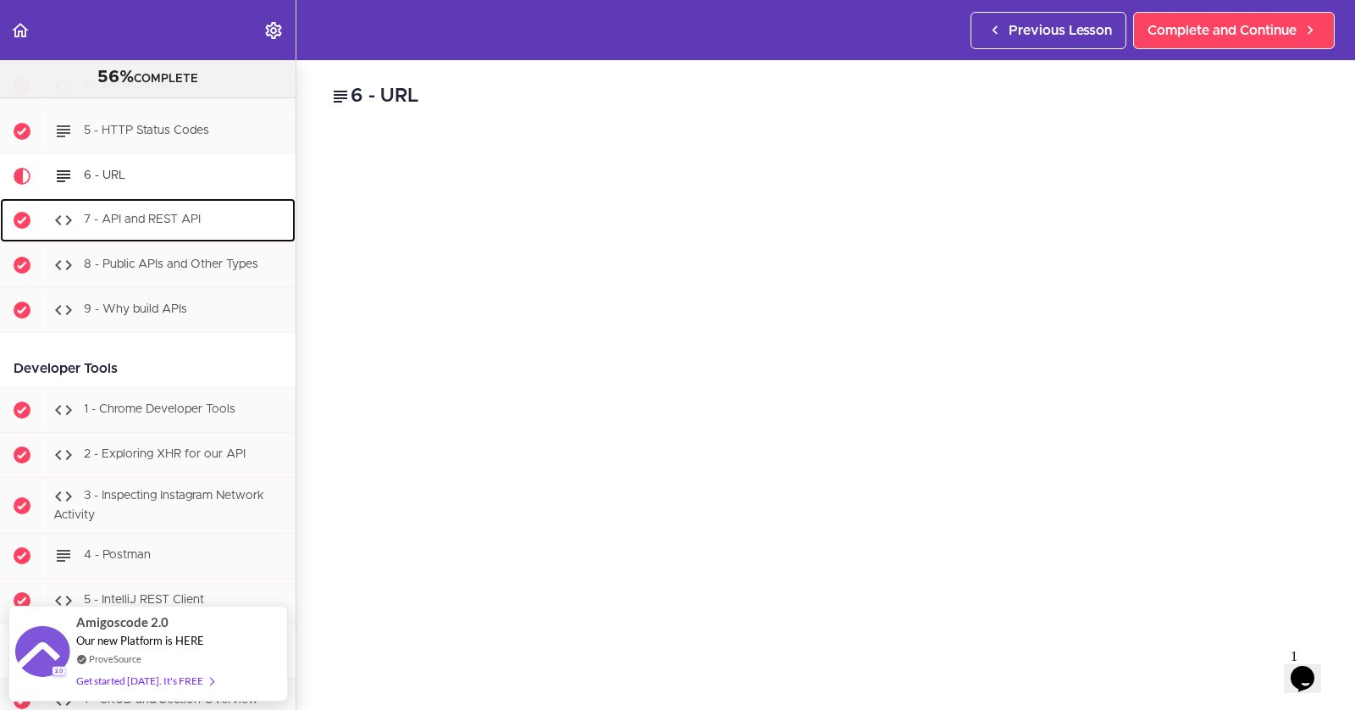
click at [154, 213] on span "7 - API and REST API" at bounding box center [142, 219] width 117 height 12
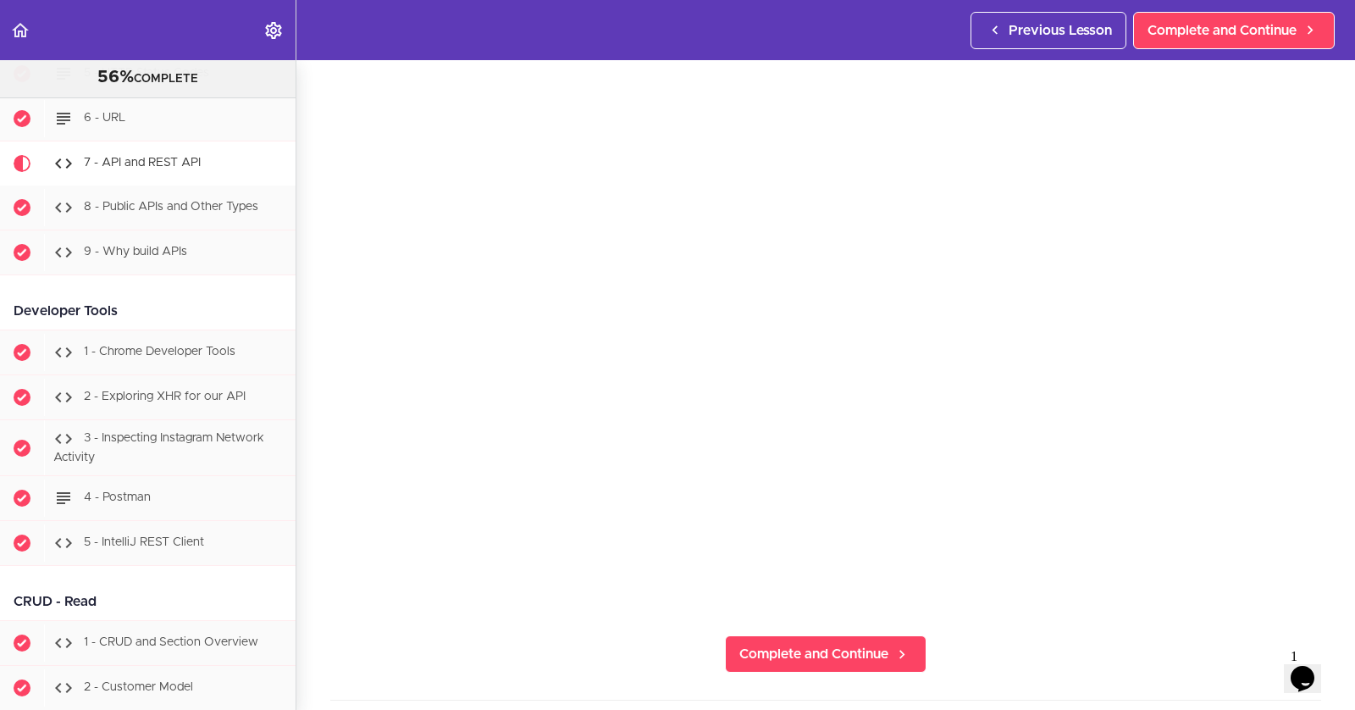
scroll to position [112, 0]
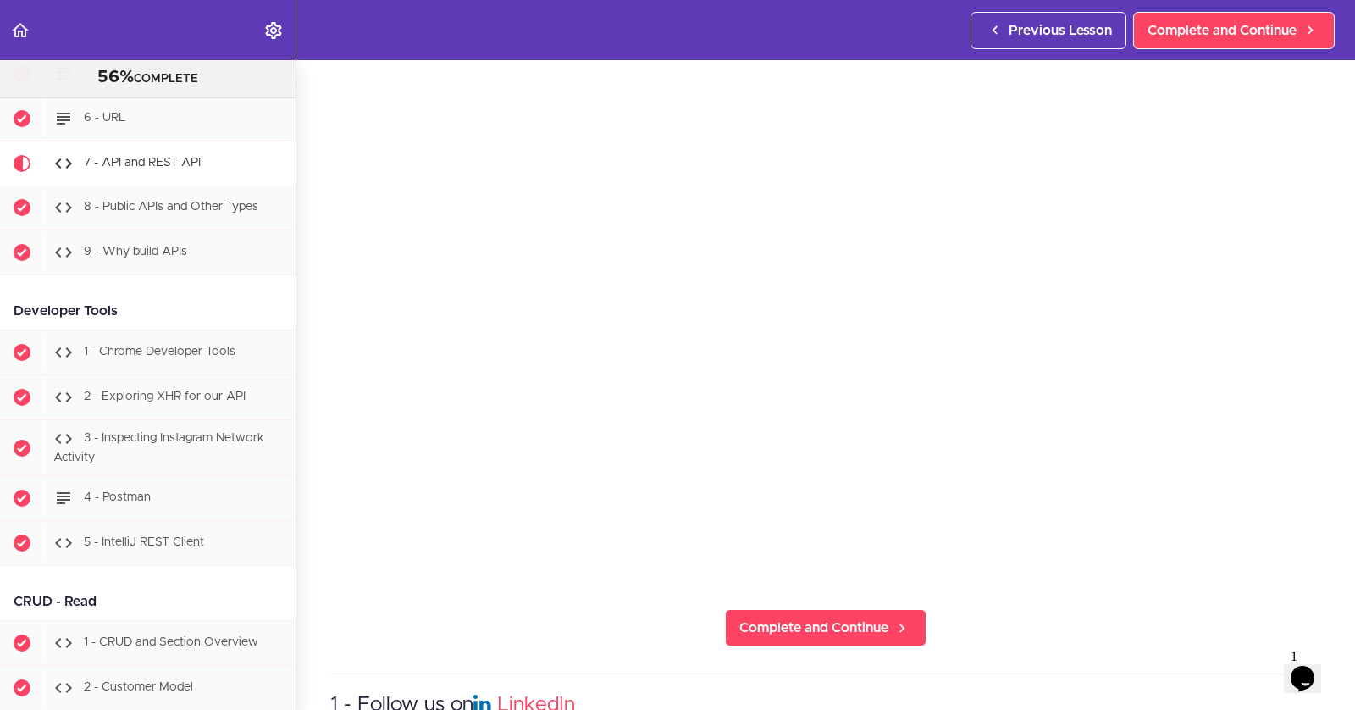
click at [849, 649] on section "PROFESSIONAL Full Stack Developer 56% COMPLETE Java Master Class 1 - Java Maste…" at bounding box center [677, 384] width 1355 height 649
click at [848, 627] on span "Complete and Continue" at bounding box center [813, 627] width 149 height 20
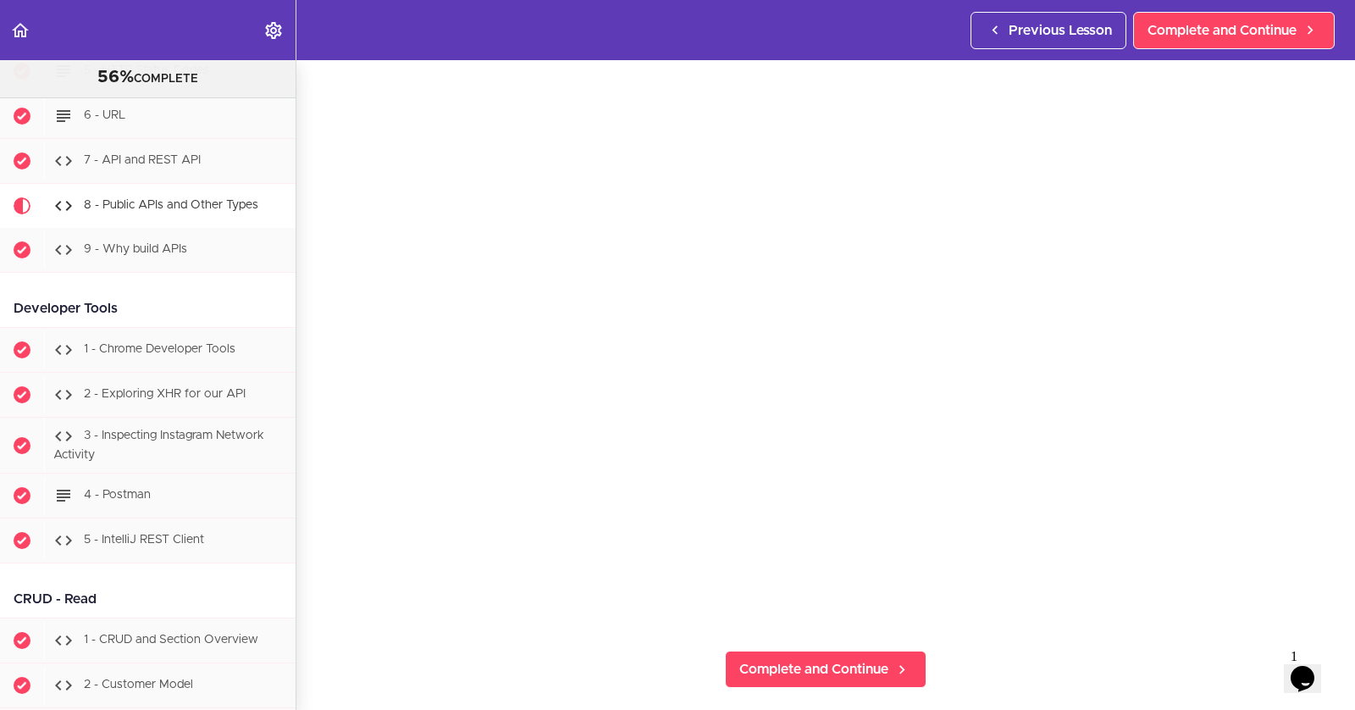
scroll to position [81, 0]
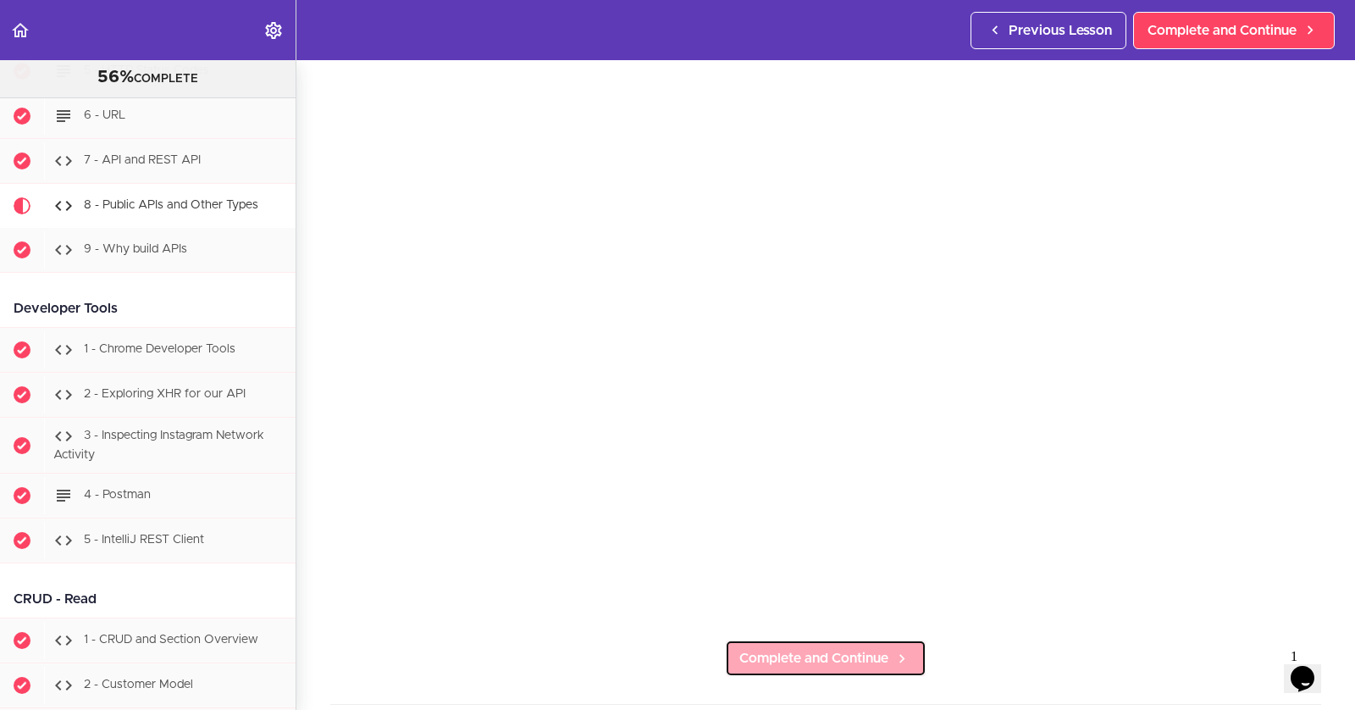
click at [795, 651] on span "Complete and Continue" at bounding box center [813, 658] width 149 height 20
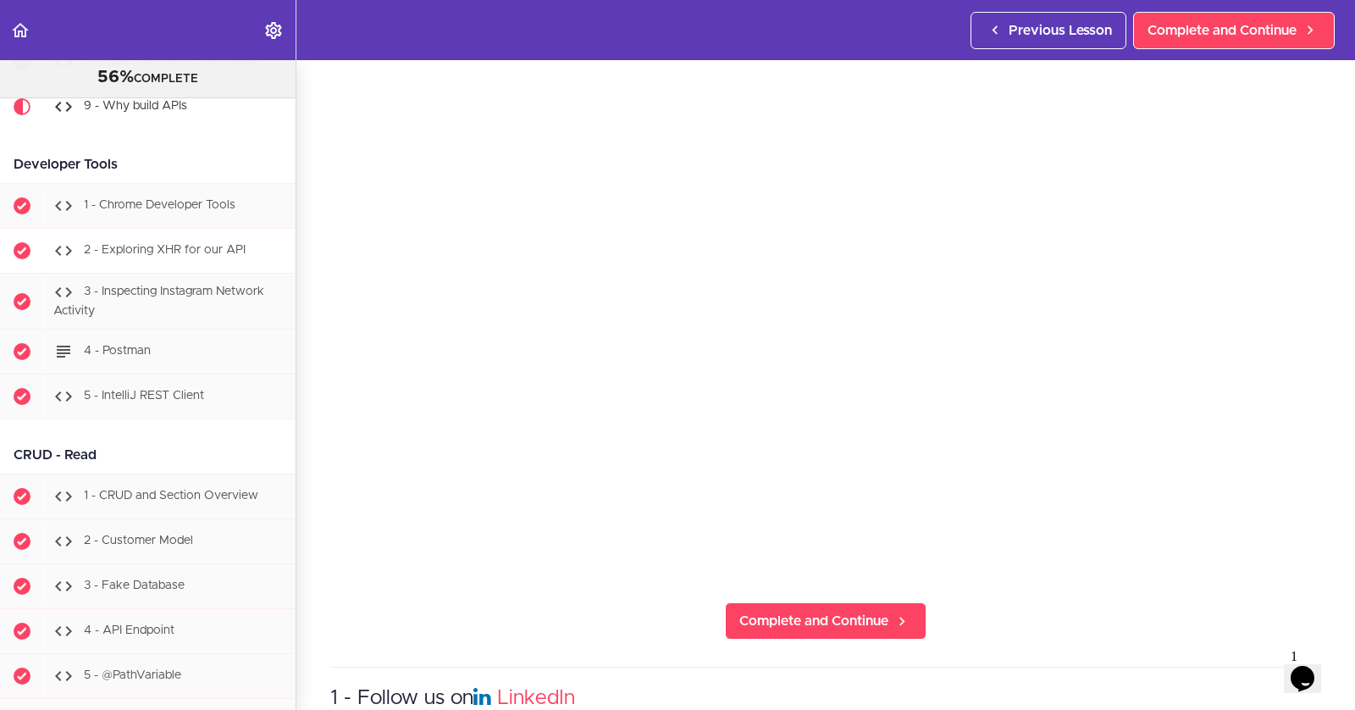
scroll to position [2138, 0]
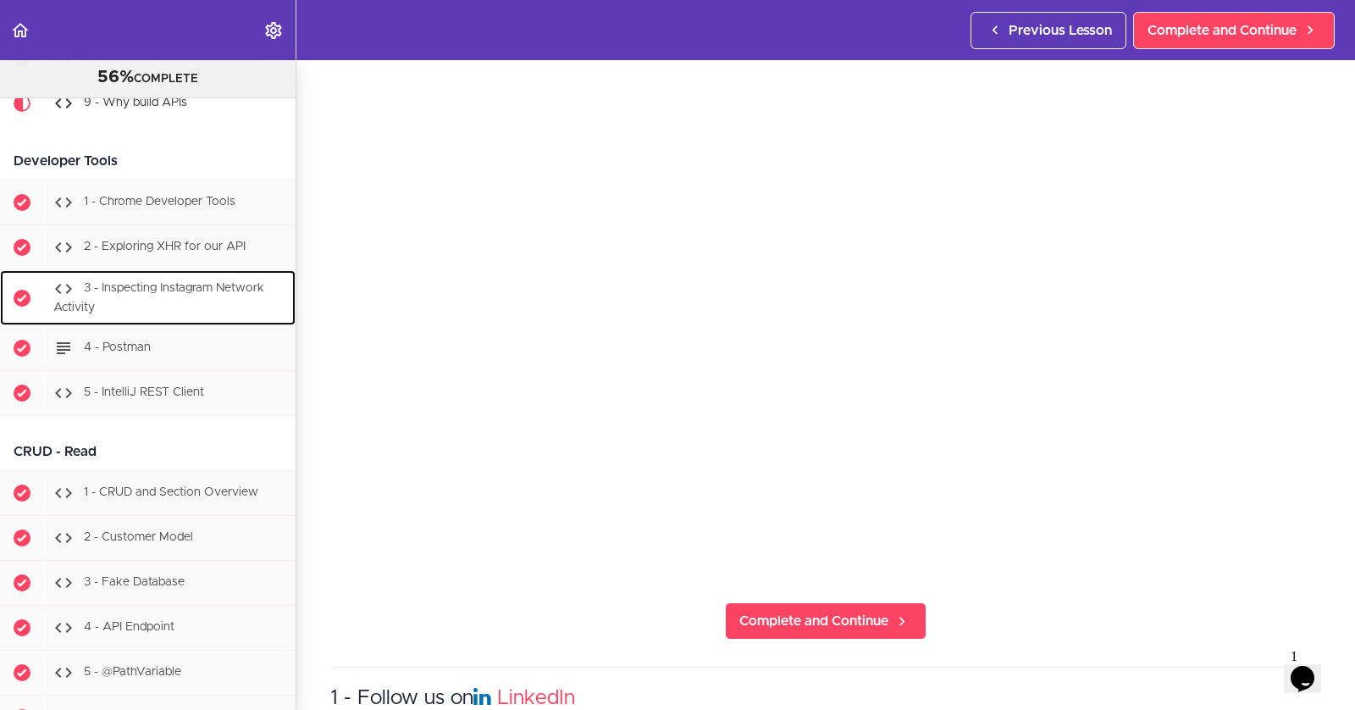
click at [161, 282] on div "3 - Inspecting Instagram Network Activity" at bounding box center [169, 298] width 251 height 56
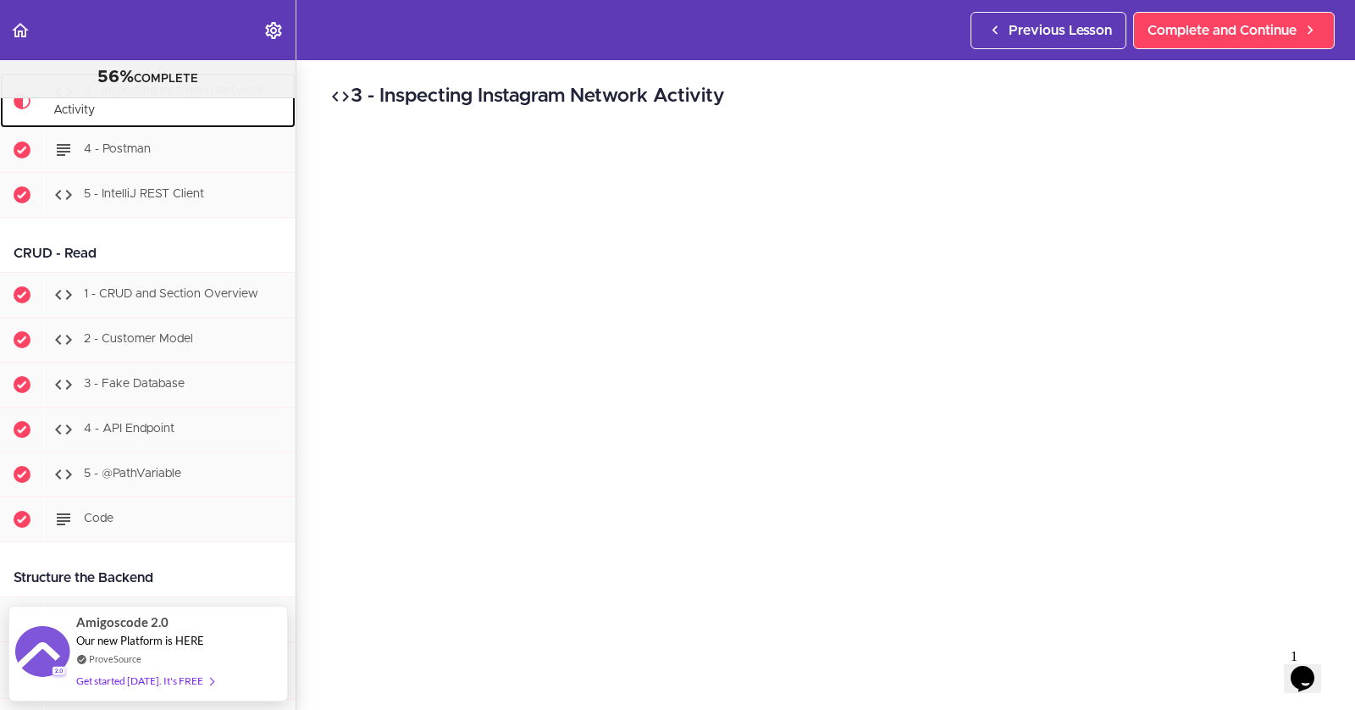
scroll to position [2362, 0]
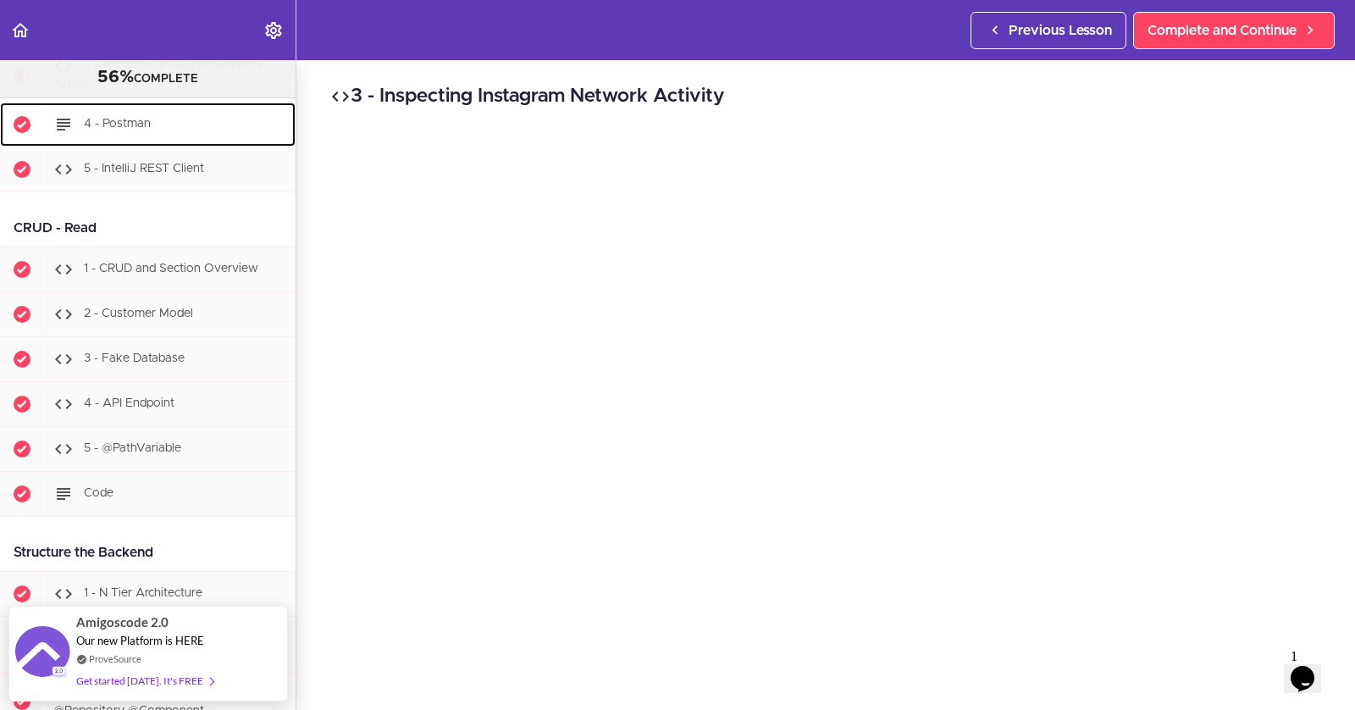
click at [113, 125] on link "4 - Postman" at bounding box center [148, 124] width 296 height 44
click at [113, 163] on span "5 - IntelliJ REST Client" at bounding box center [144, 169] width 120 height 12
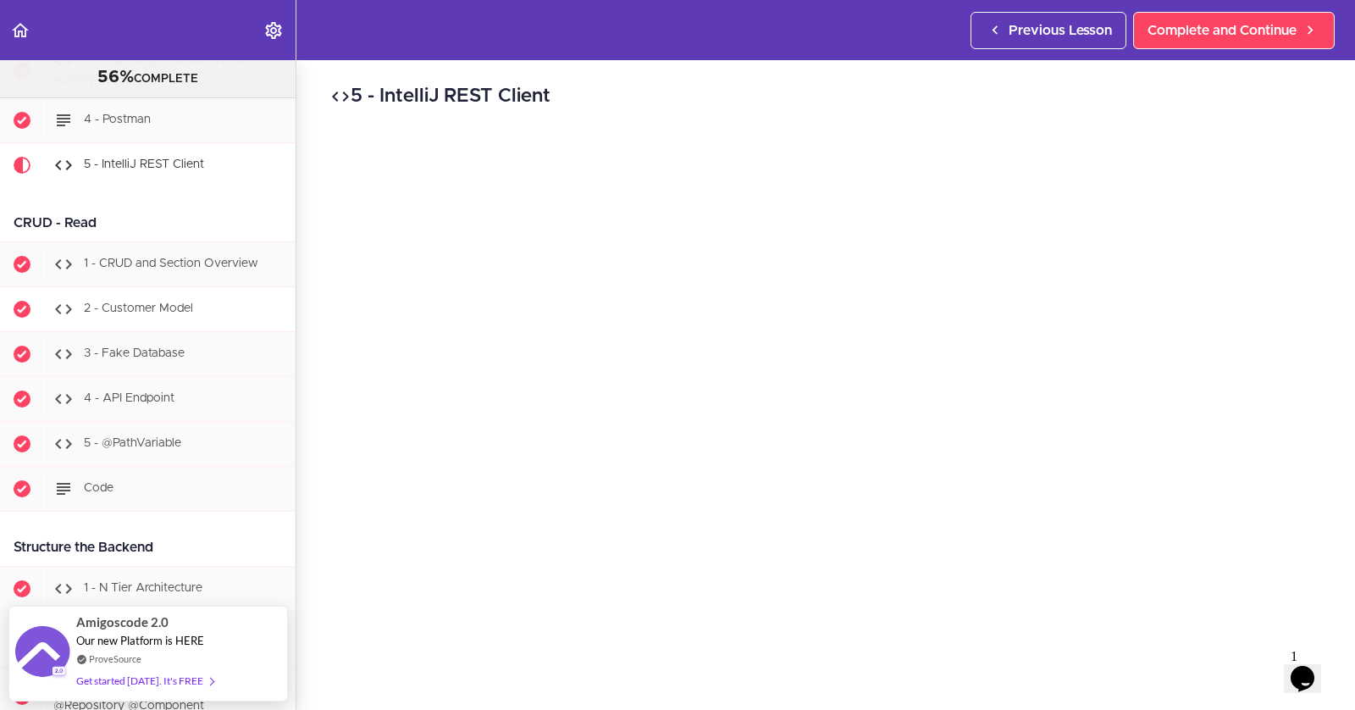
scroll to position [2343, 0]
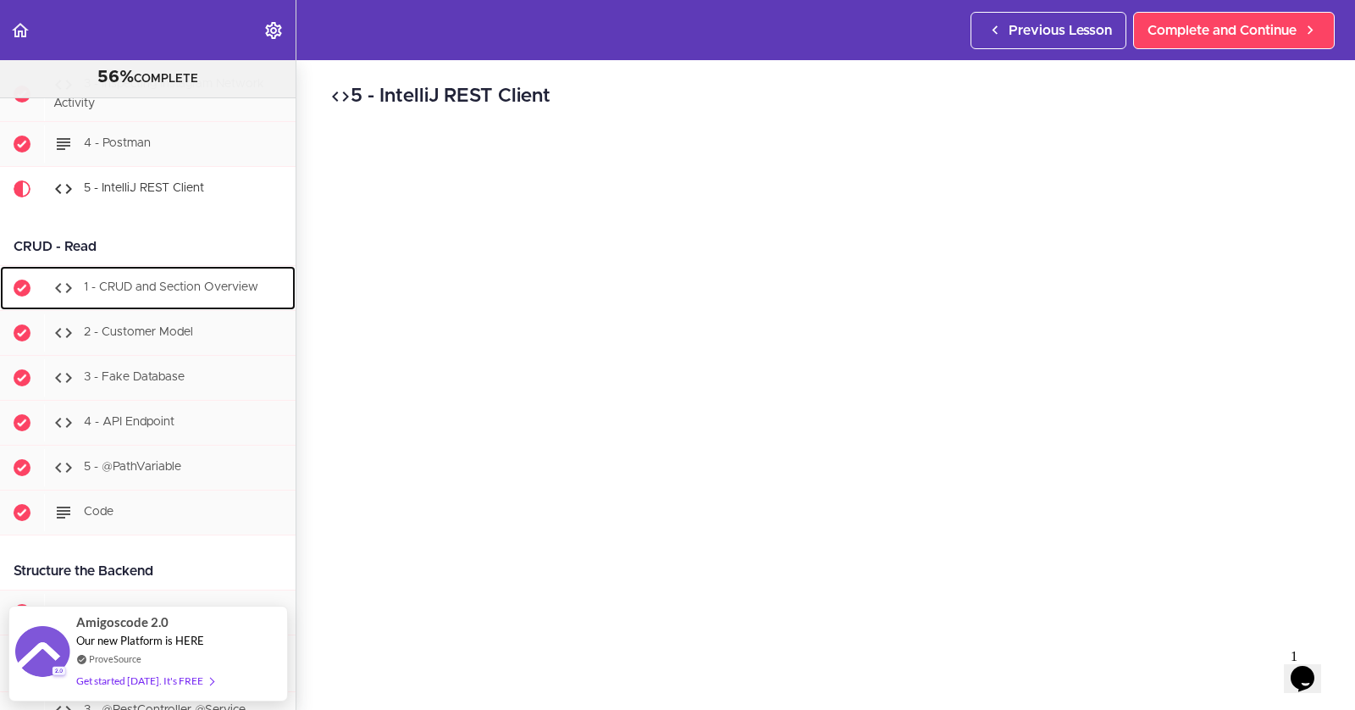
click at [91, 282] on span "1 - CRUD and Section Overview" at bounding box center [171, 288] width 174 height 12
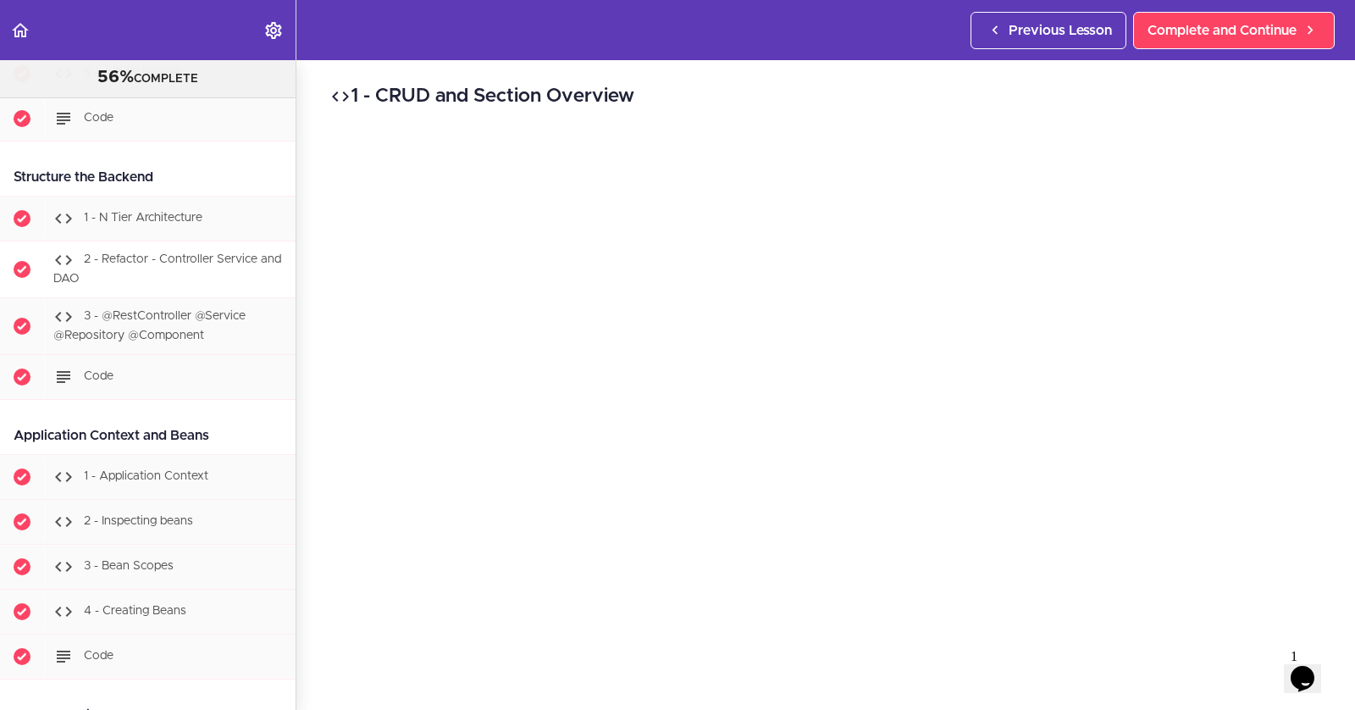
scroll to position [2766, 0]
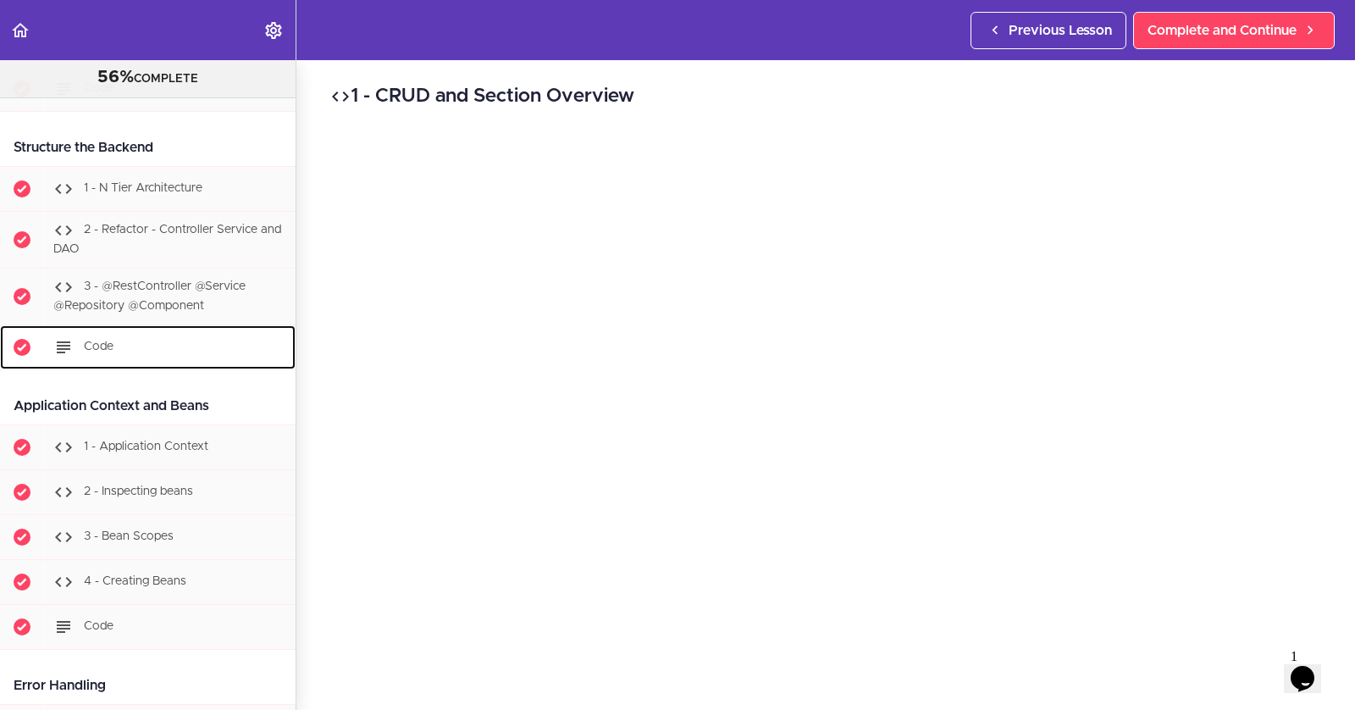
click at [136, 329] on div "Code" at bounding box center [169, 347] width 251 height 37
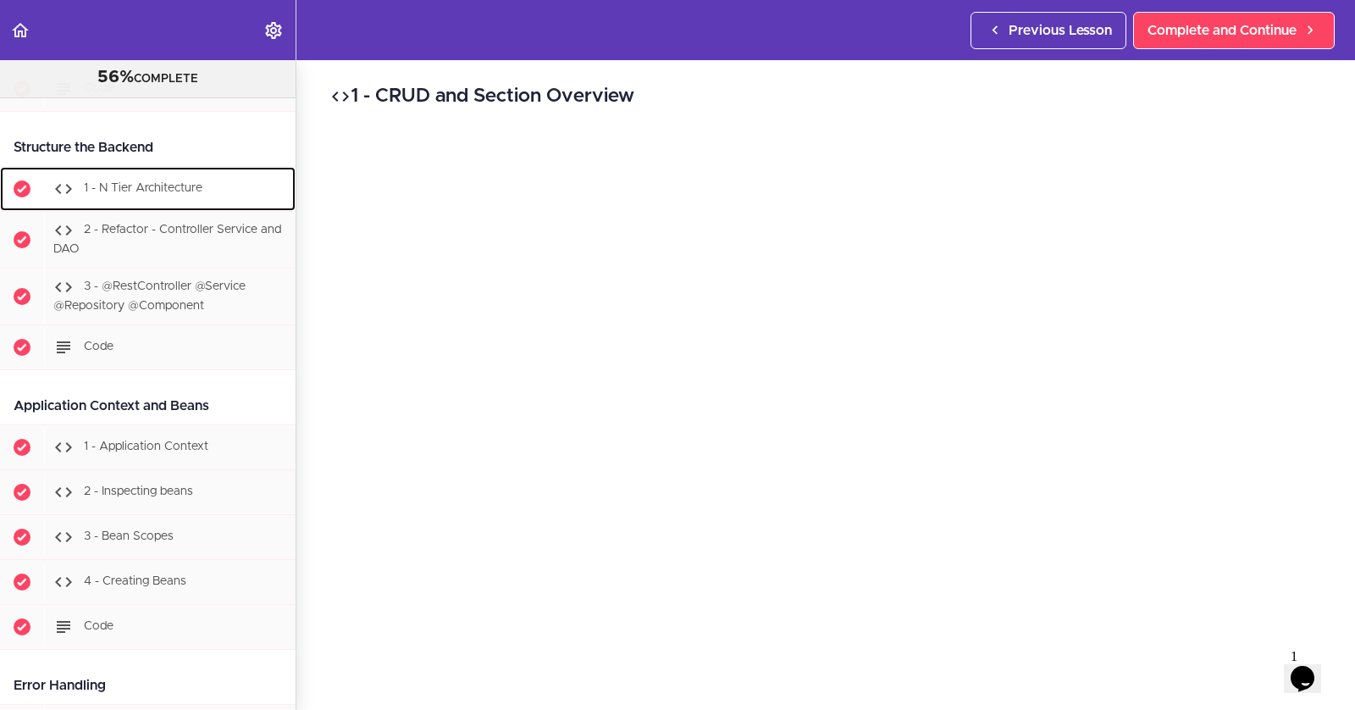
click at [117, 170] on div "1 - N Tier Architecture" at bounding box center [169, 188] width 251 height 37
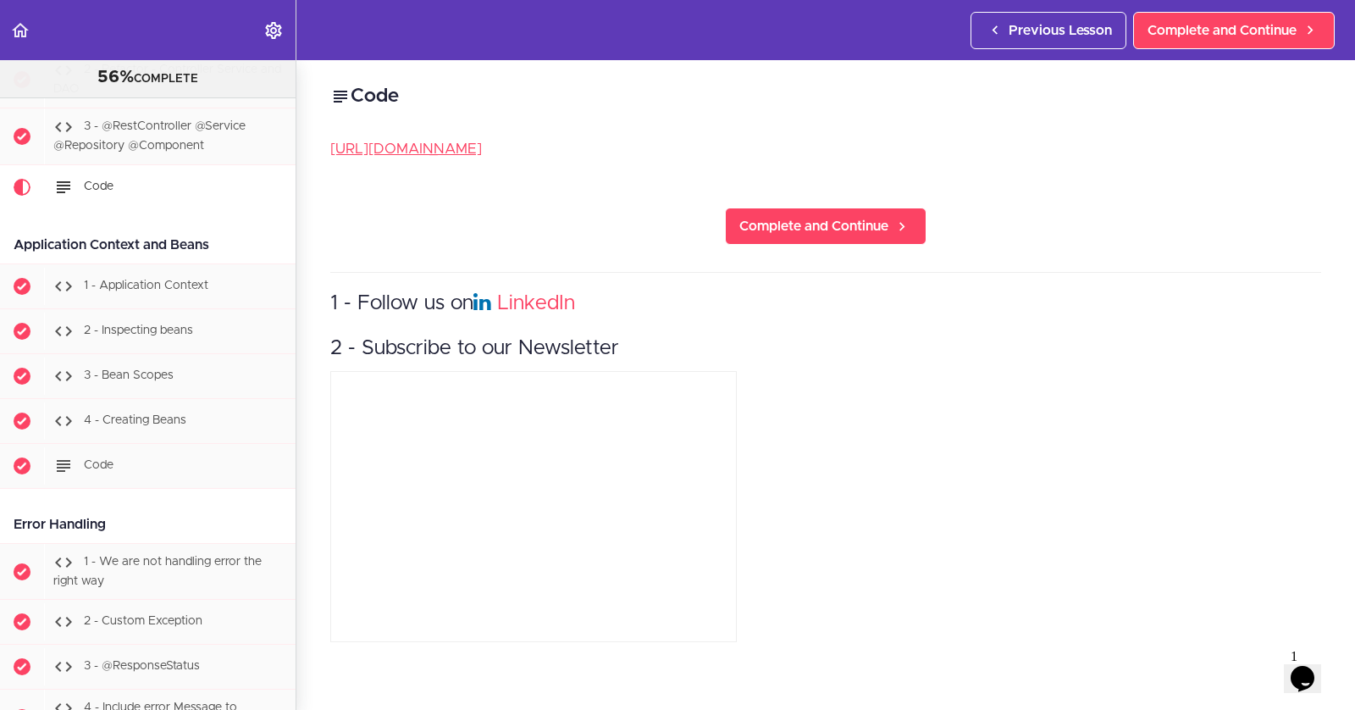
scroll to position [2944, 0]
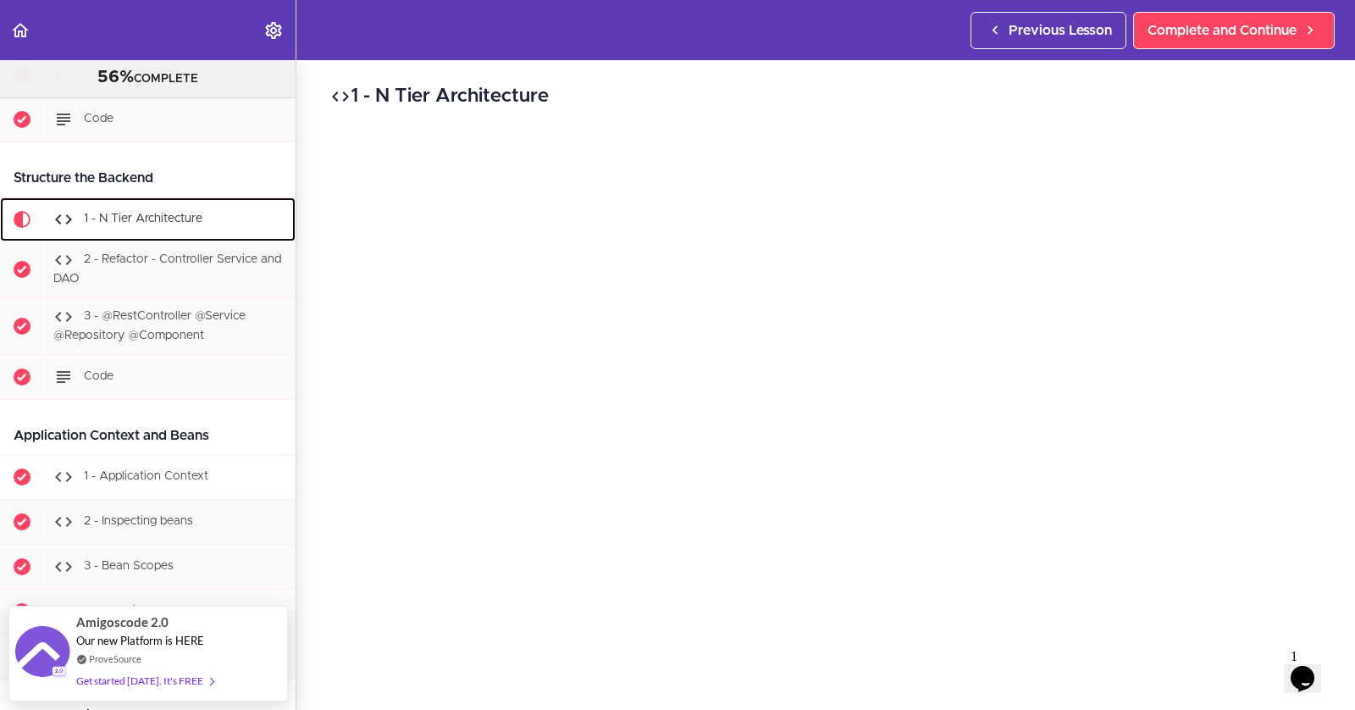
scroll to position [2730, 0]
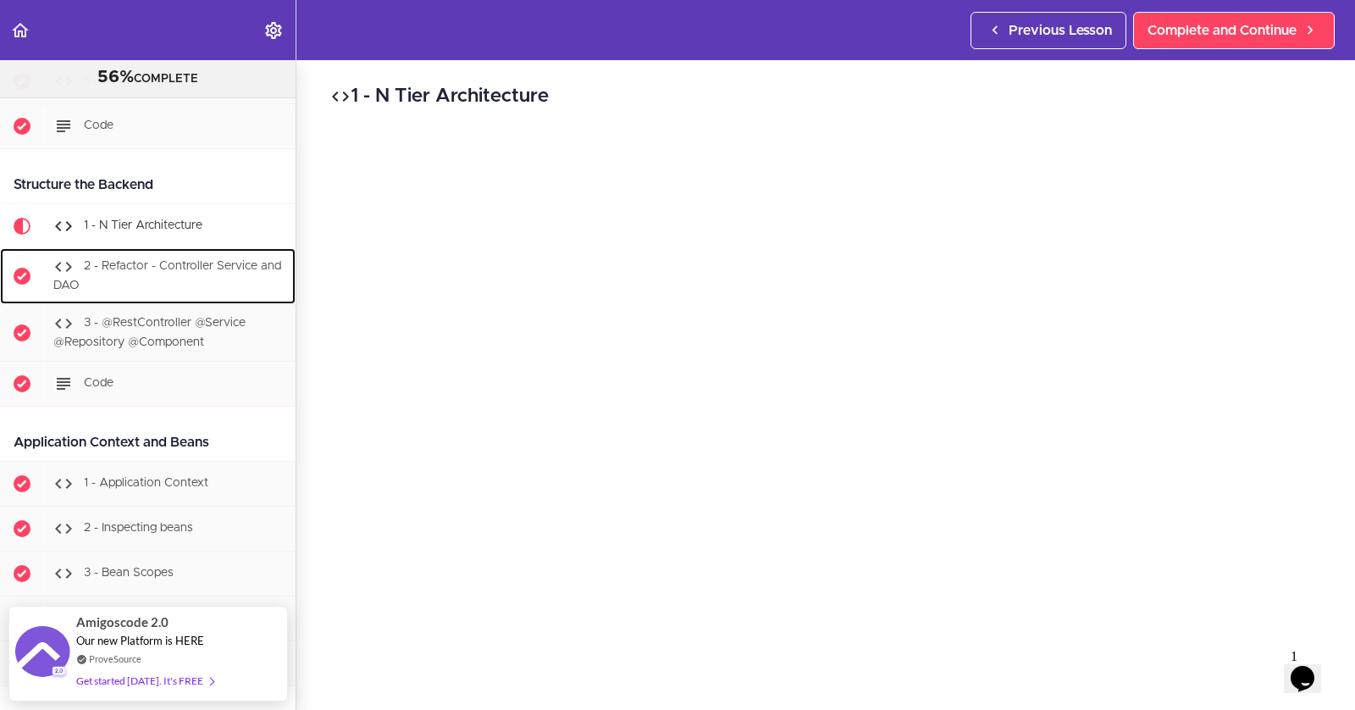
click at [133, 261] on span "2 - Refactor - Controller Service and DAO" at bounding box center [167, 276] width 228 height 31
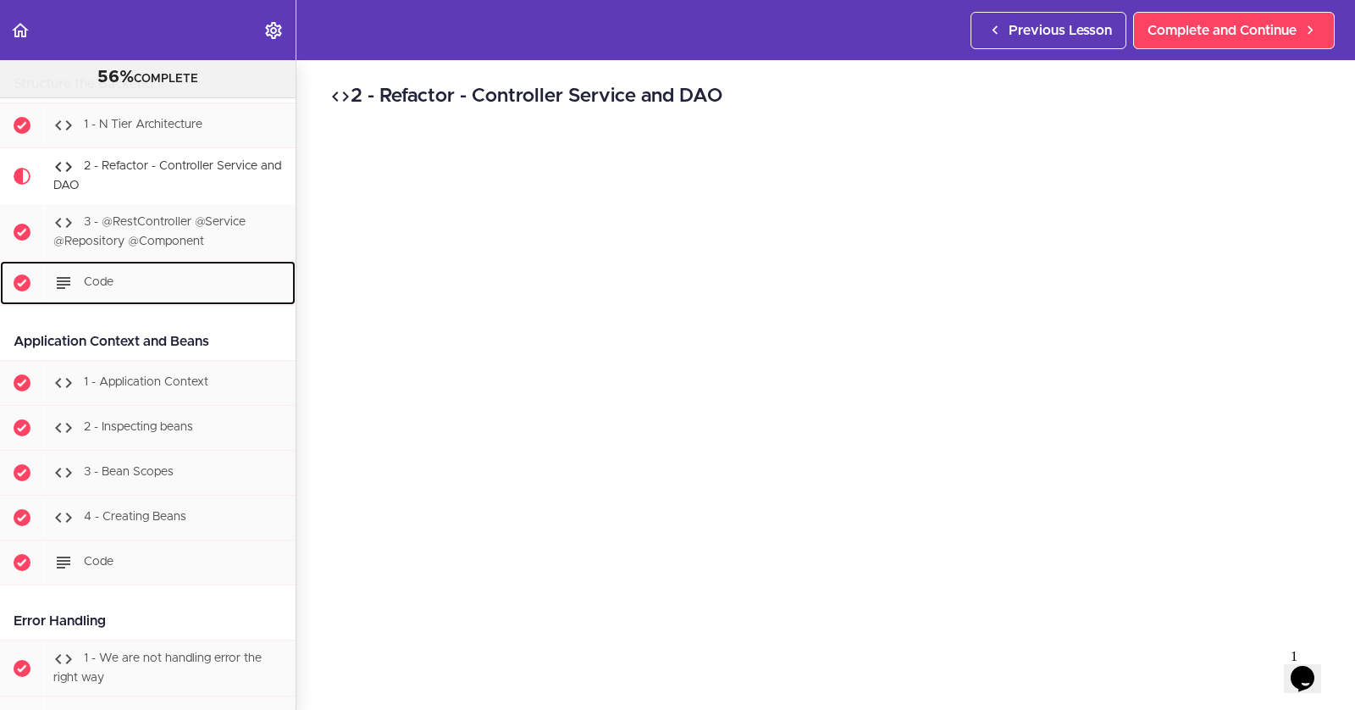
click at [133, 264] on div "Code" at bounding box center [169, 282] width 251 height 37
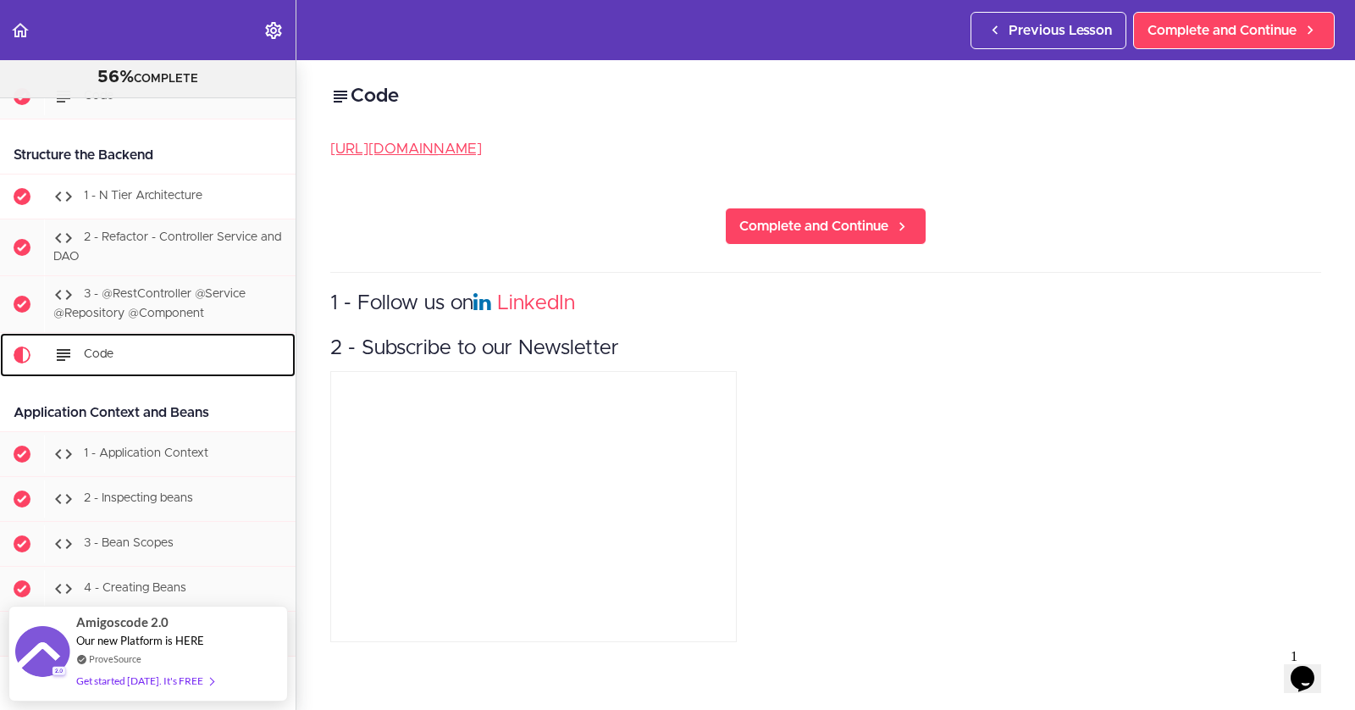
scroll to position [2742, 0]
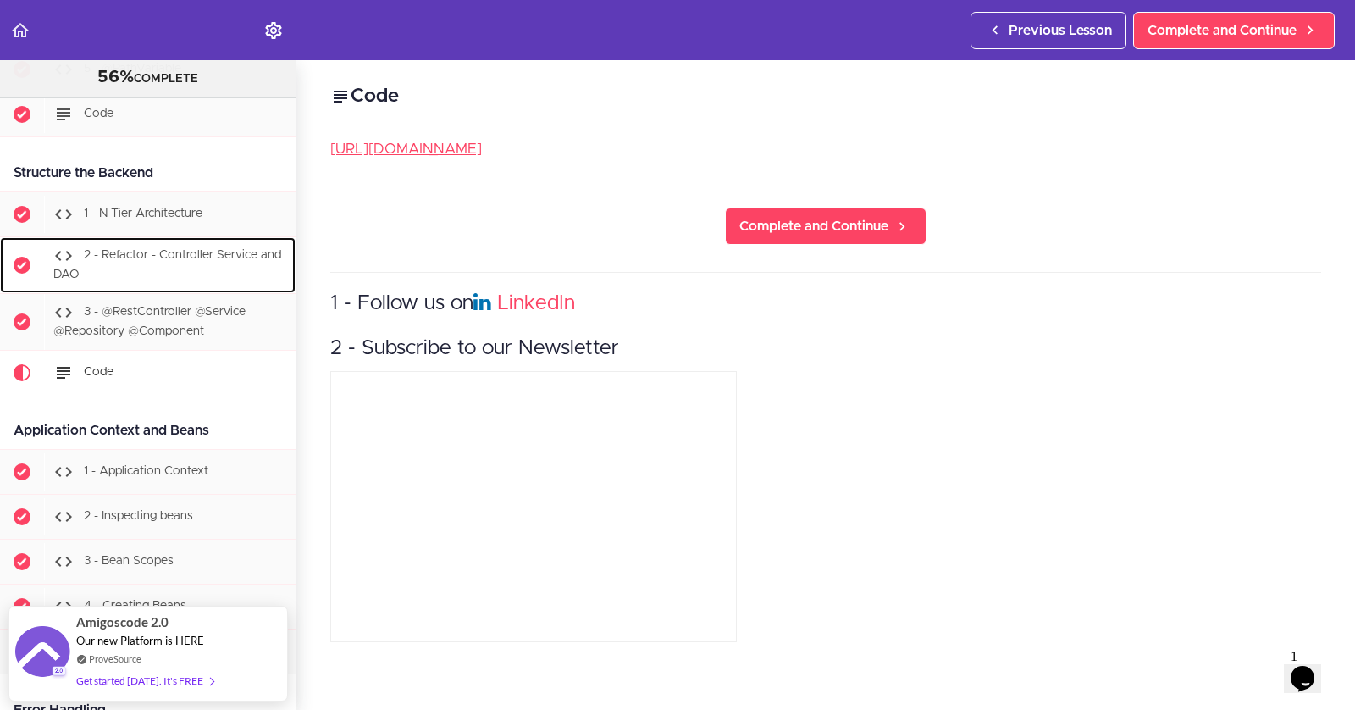
click at [124, 240] on div "2 - Refactor - Controller Service and DAO" at bounding box center [169, 265] width 251 height 56
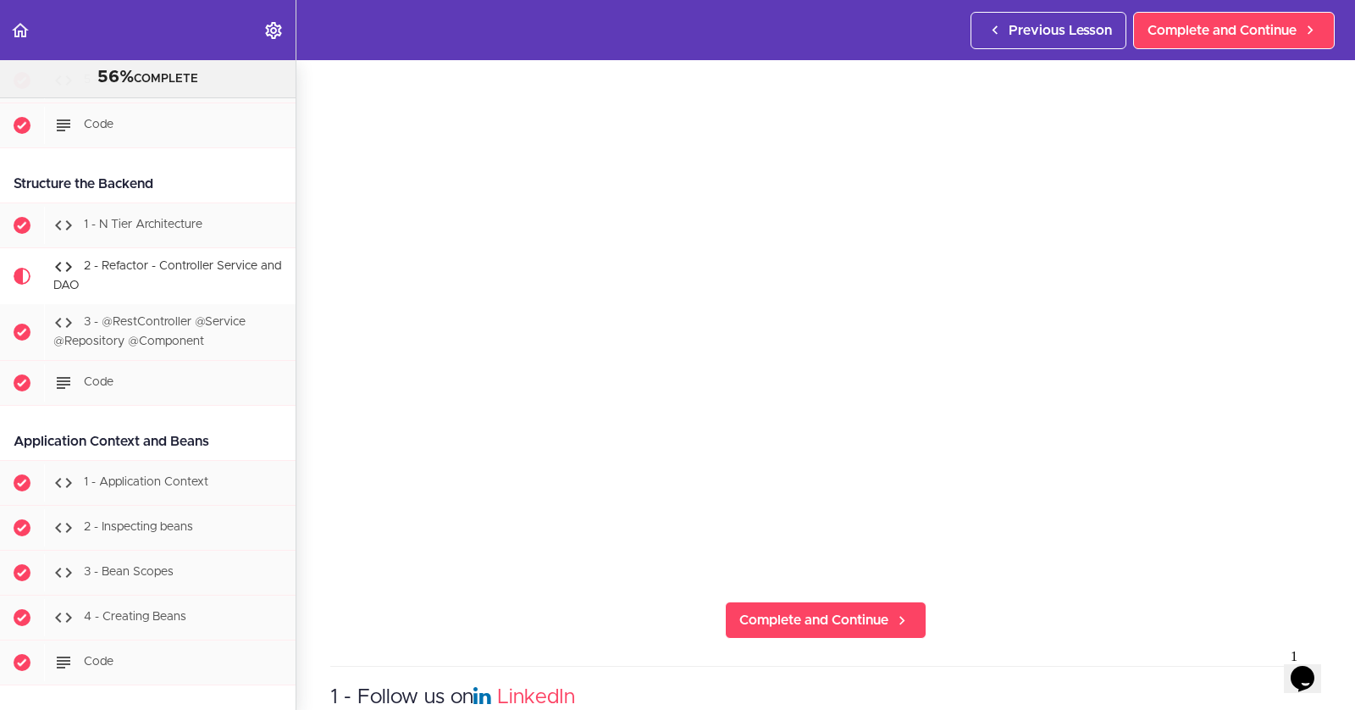
scroll to position [124, 0]
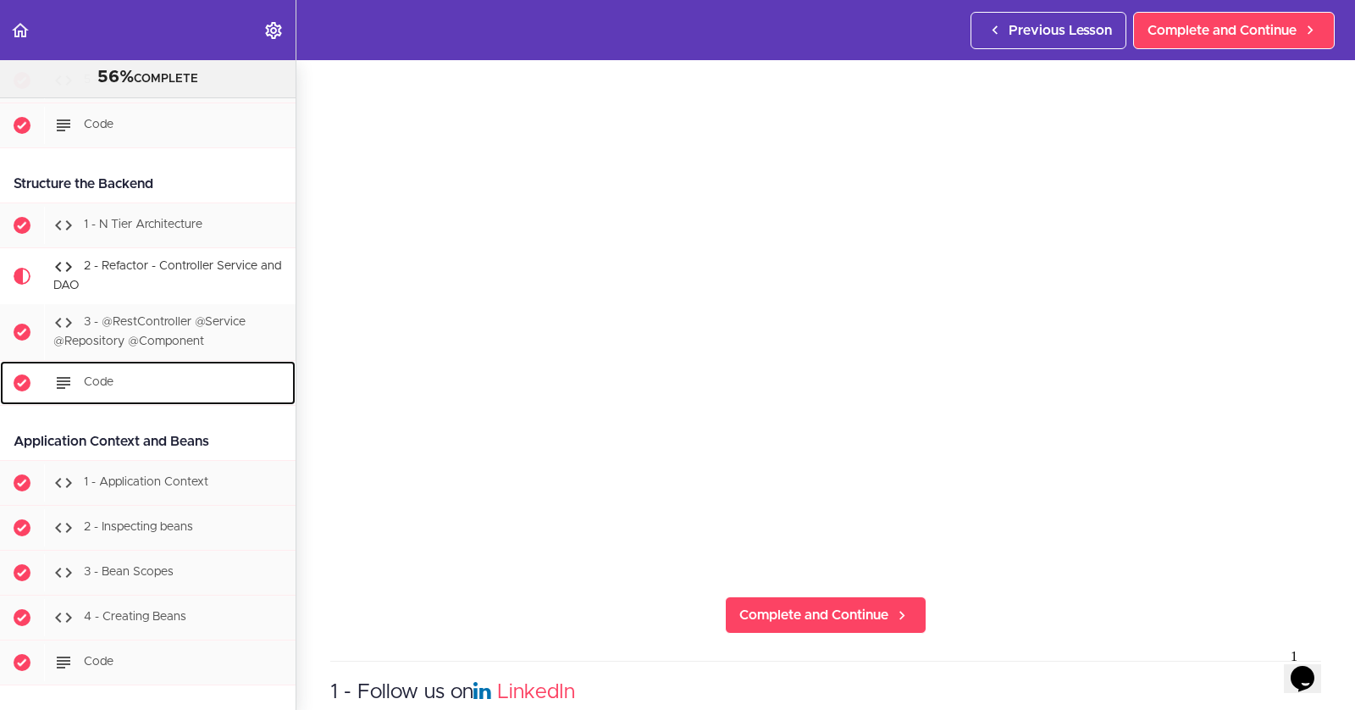
click at [155, 364] on div "Code" at bounding box center [169, 382] width 251 height 37
click at [152, 364] on div "Code" at bounding box center [169, 382] width 251 height 37
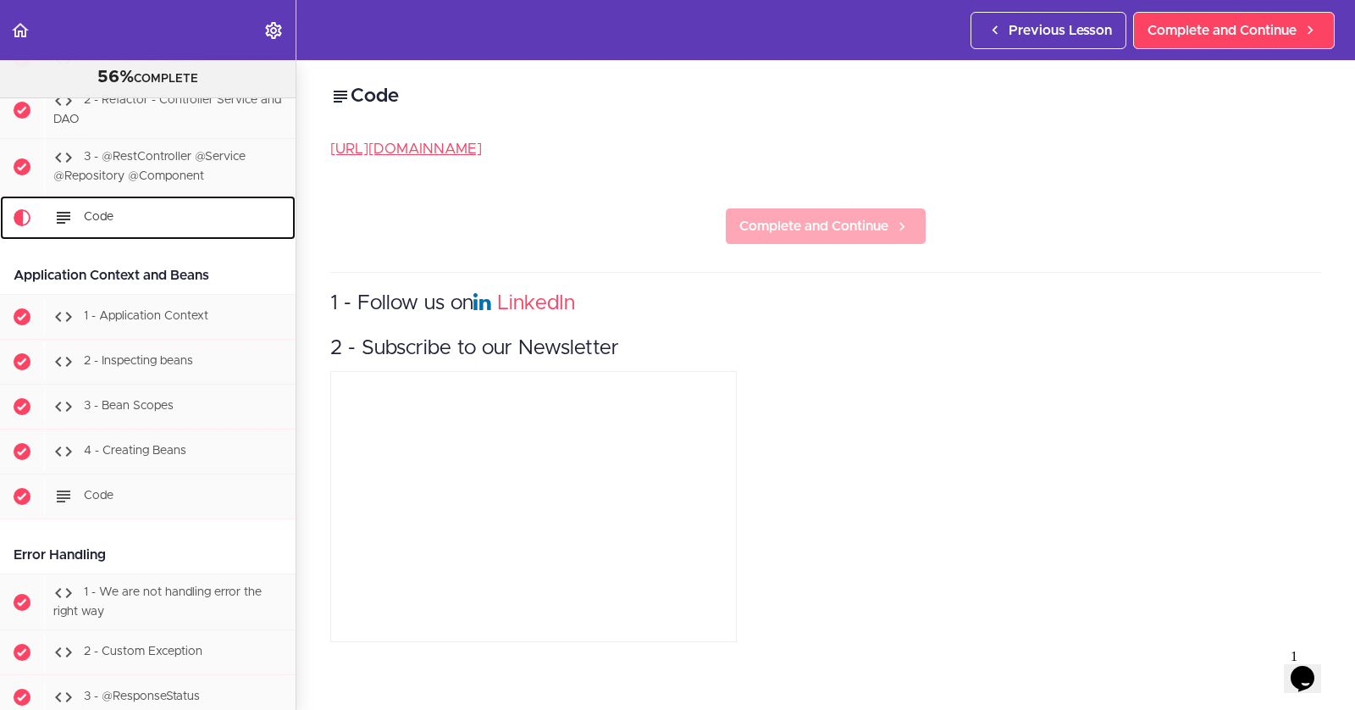
scroll to position [2944, 0]
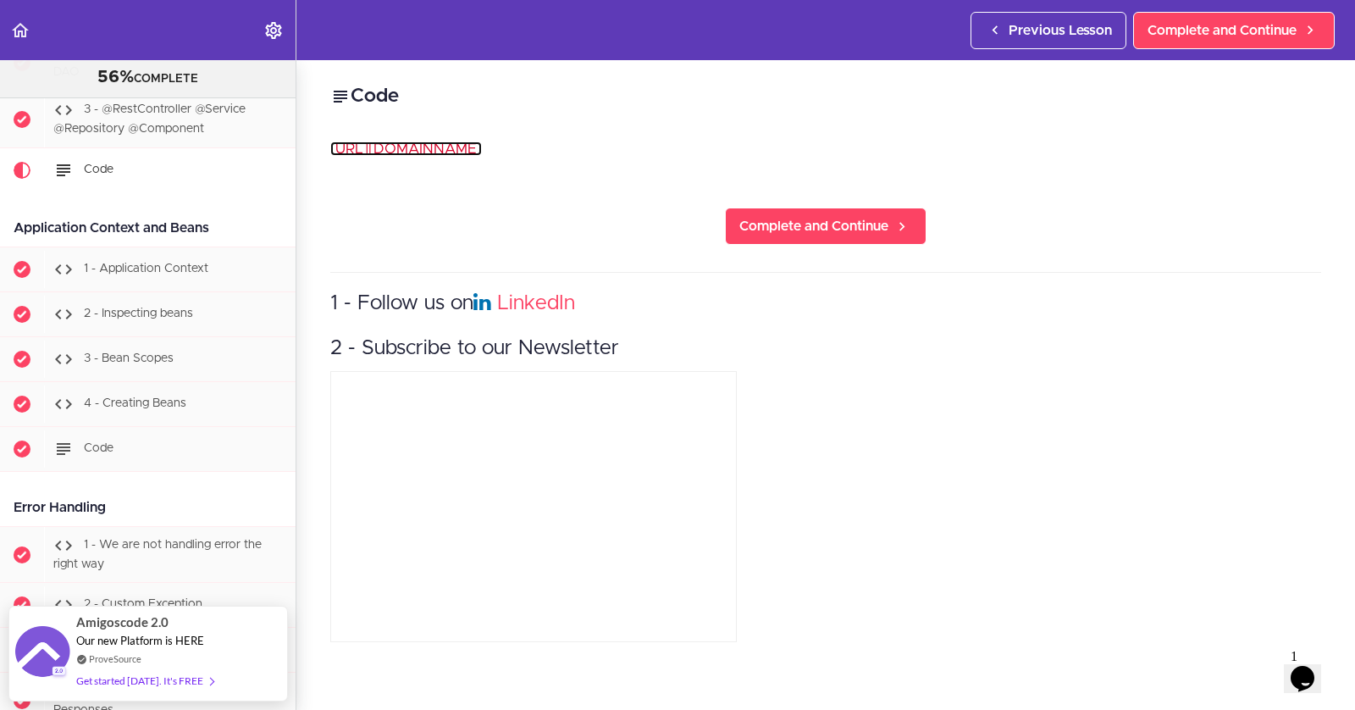
click at [482, 151] on link "[URL][DOMAIN_NAME]" at bounding box center [406, 148] width 152 height 14
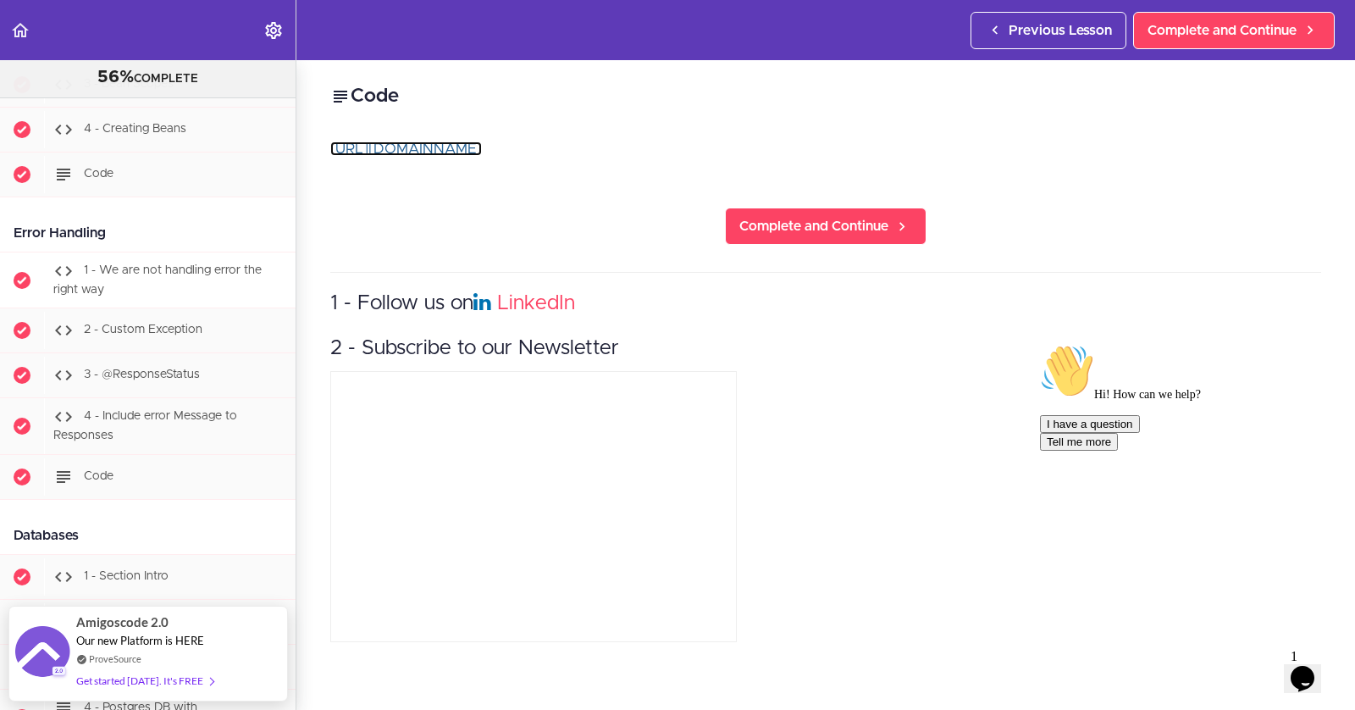
scroll to position [3223, 0]
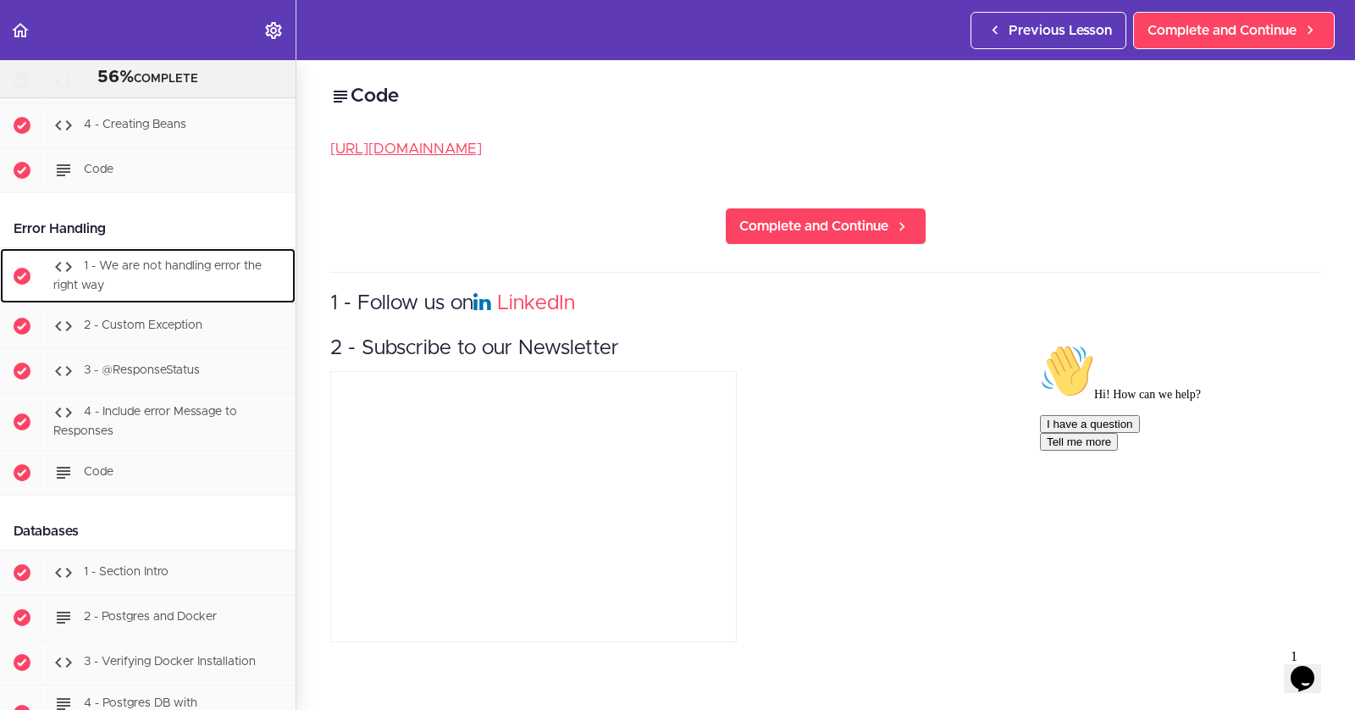
click at [101, 260] on span "1 - We are not handling error the right way" at bounding box center [157, 275] width 208 height 31
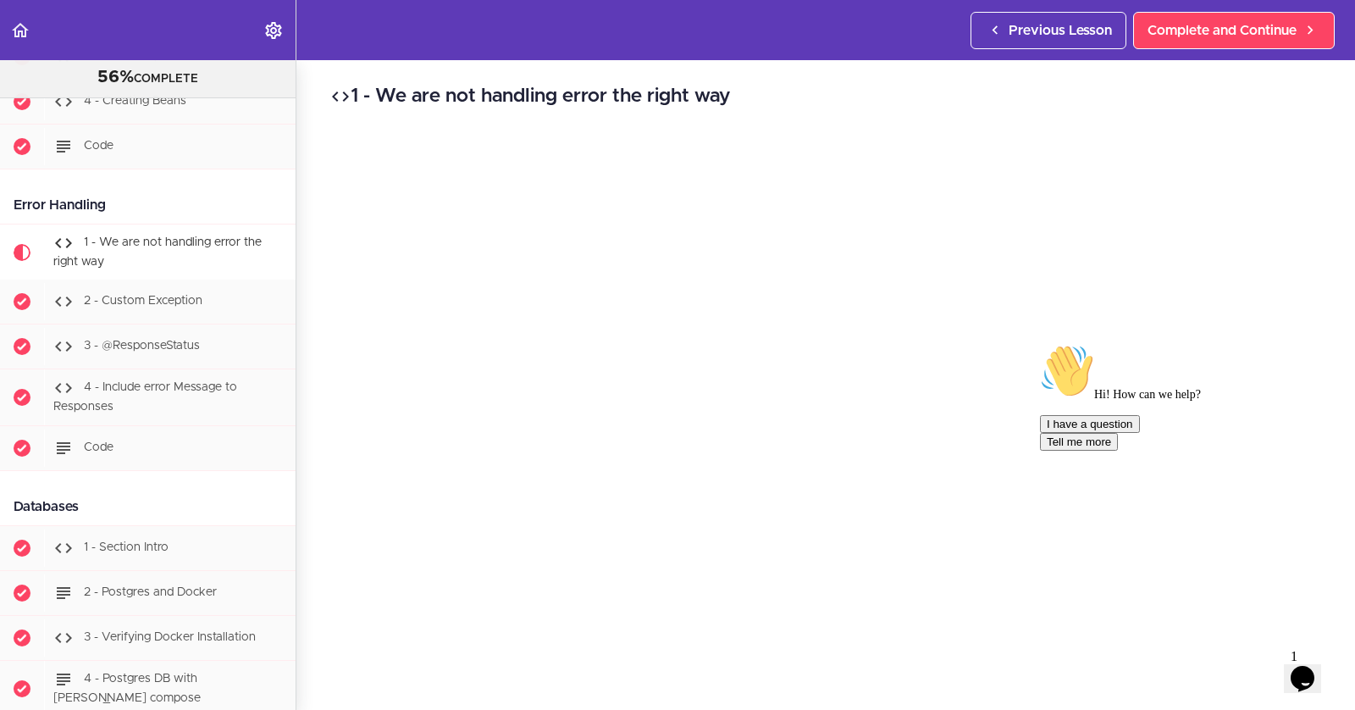
scroll to position [3231, 0]
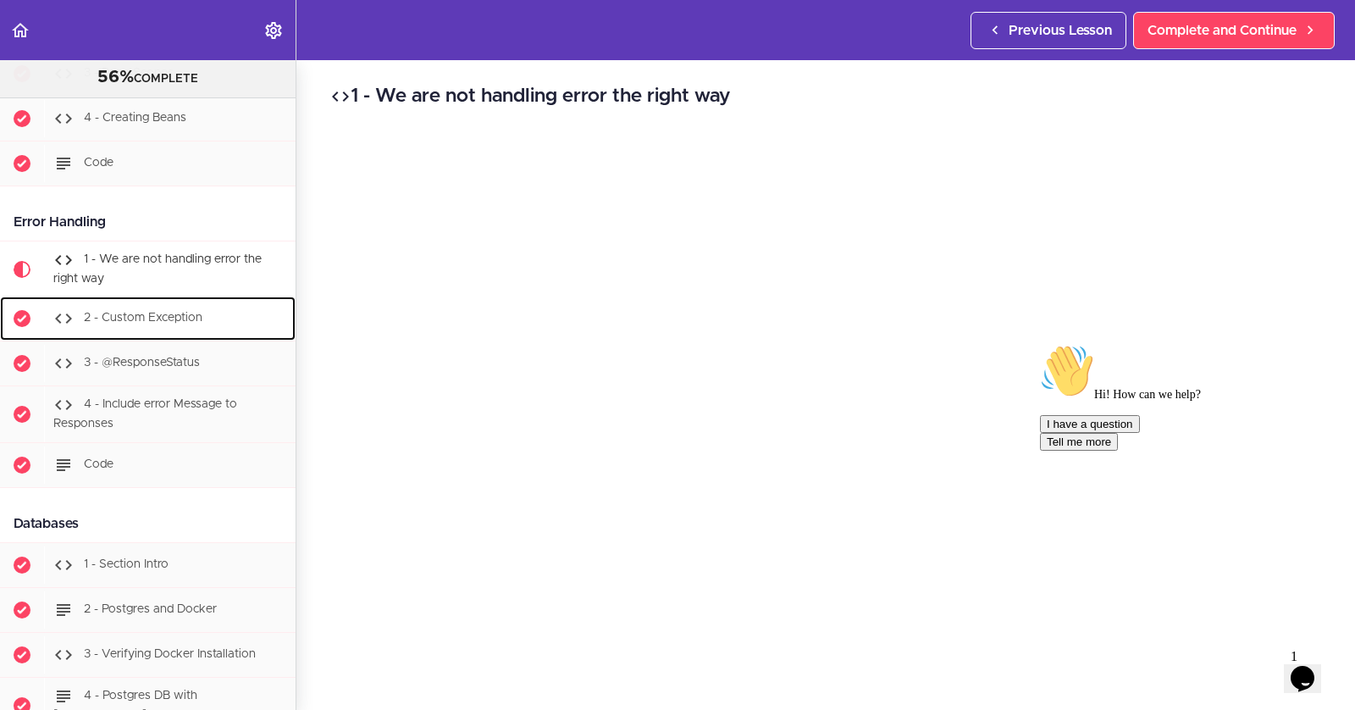
click at [124, 312] on span "2 - Custom Exception" at bounding box center [143, 318] width 119 height 12
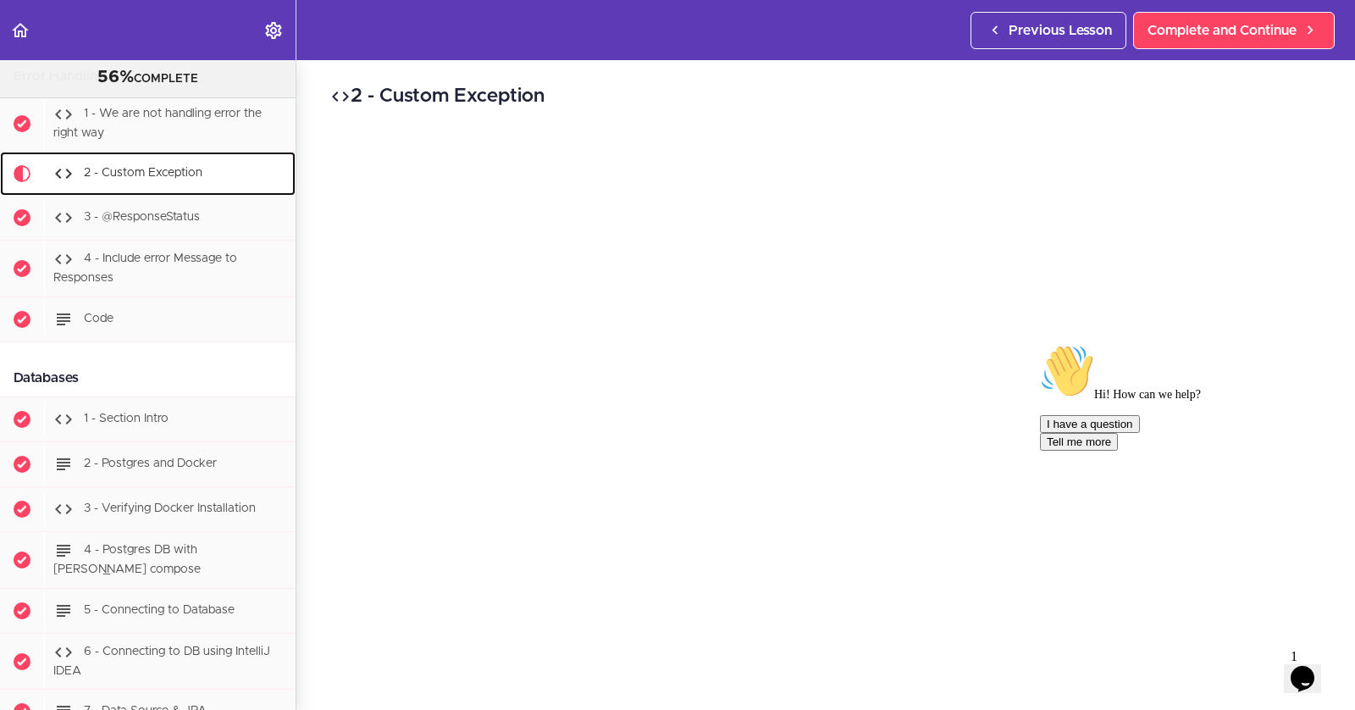
scroll to position [3376, 0]
click at [1040, 344] on icon "Chat attention grabber" at bounding box center [1040, 344] width 0 height 0
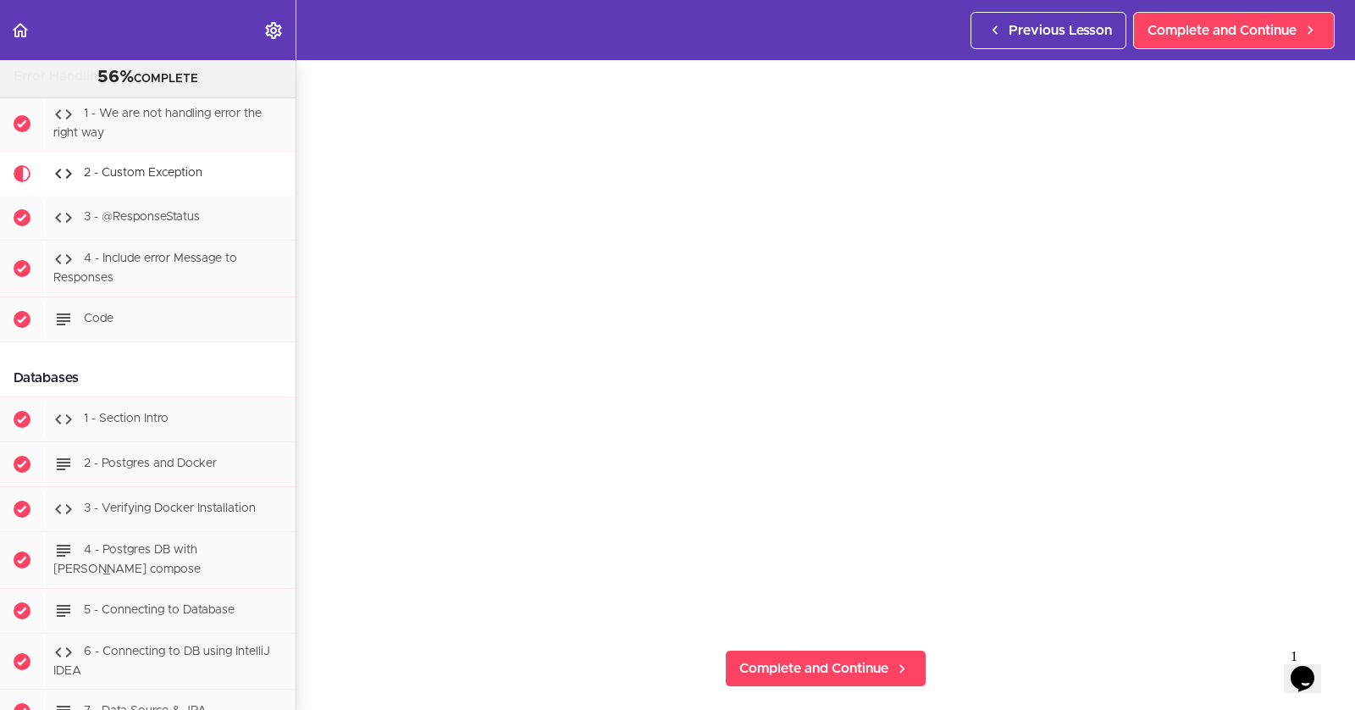
scroll to position [45, 0]
